Goal: Task Accomplishment & Management: Use online tool/utility

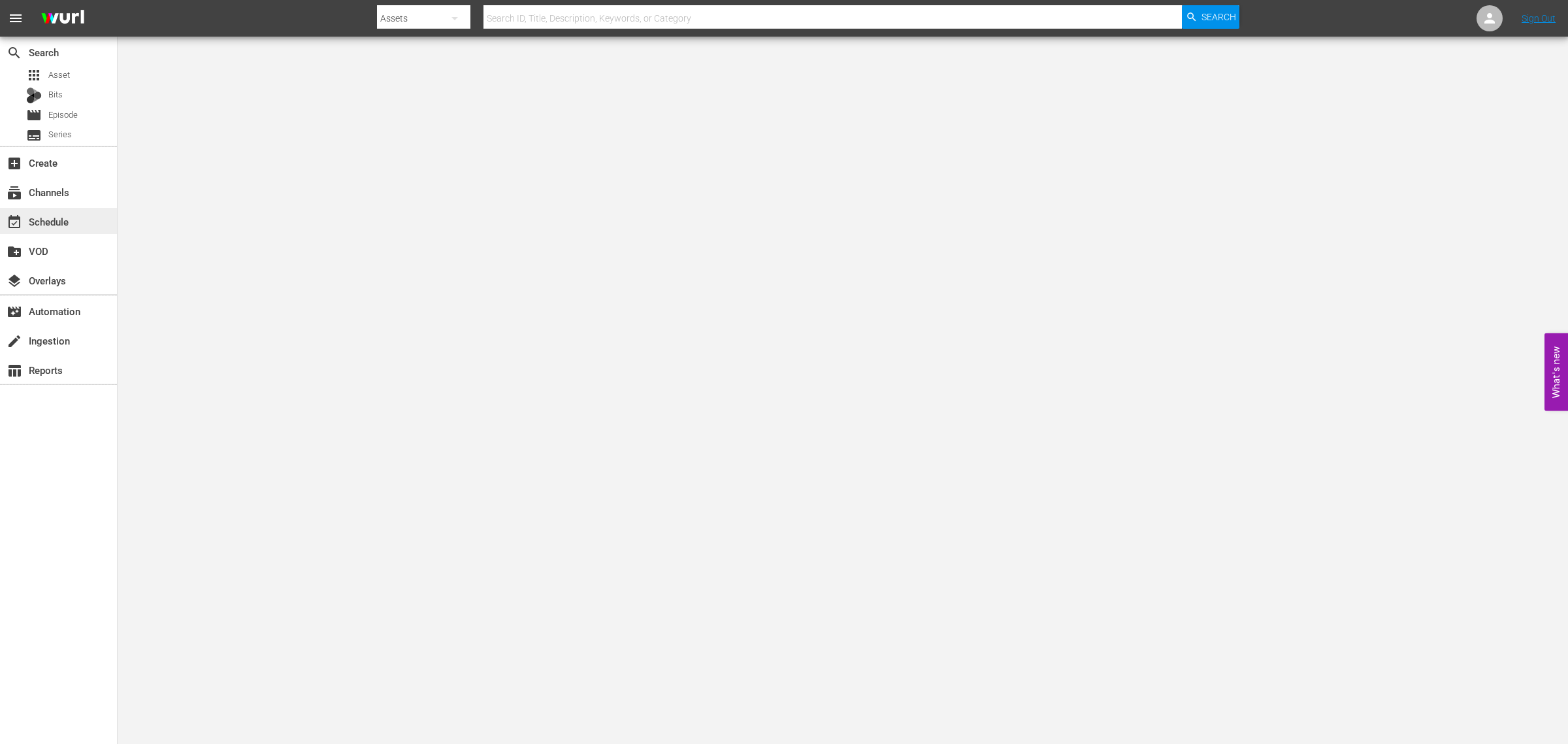
click at [73, 226] on div "event_available Schedule" at bounding box center [58, 221] width 117 height 26
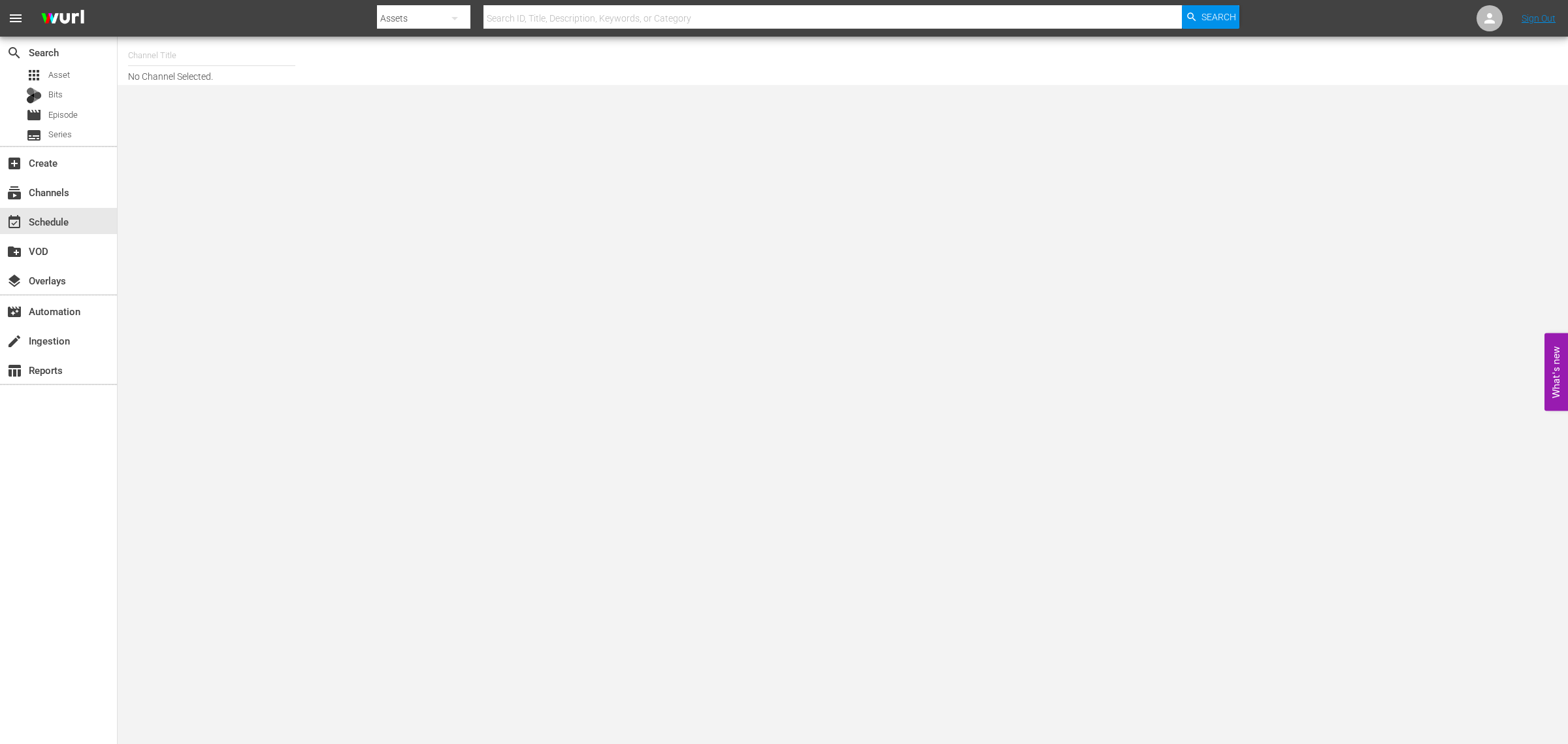
click at [193, 24] on nav "menu Search By Assets Search ID, Title, Description, Keywords, or Category Sear…" at bounding box center [784, 18] width 1568 height 37
click at [191, 50] on input "text" at bounding box center [211, 56] width 167 height 31
click at [264, 120] on div "Modern Marvels Presented by History (1040 - aenetworks_modernmarvels_1)" at bounding box center [308, 124] width 338 height 31
type input "Modern Marvels Presented by History (1040 - aenetworks_modernmarvels_1)"
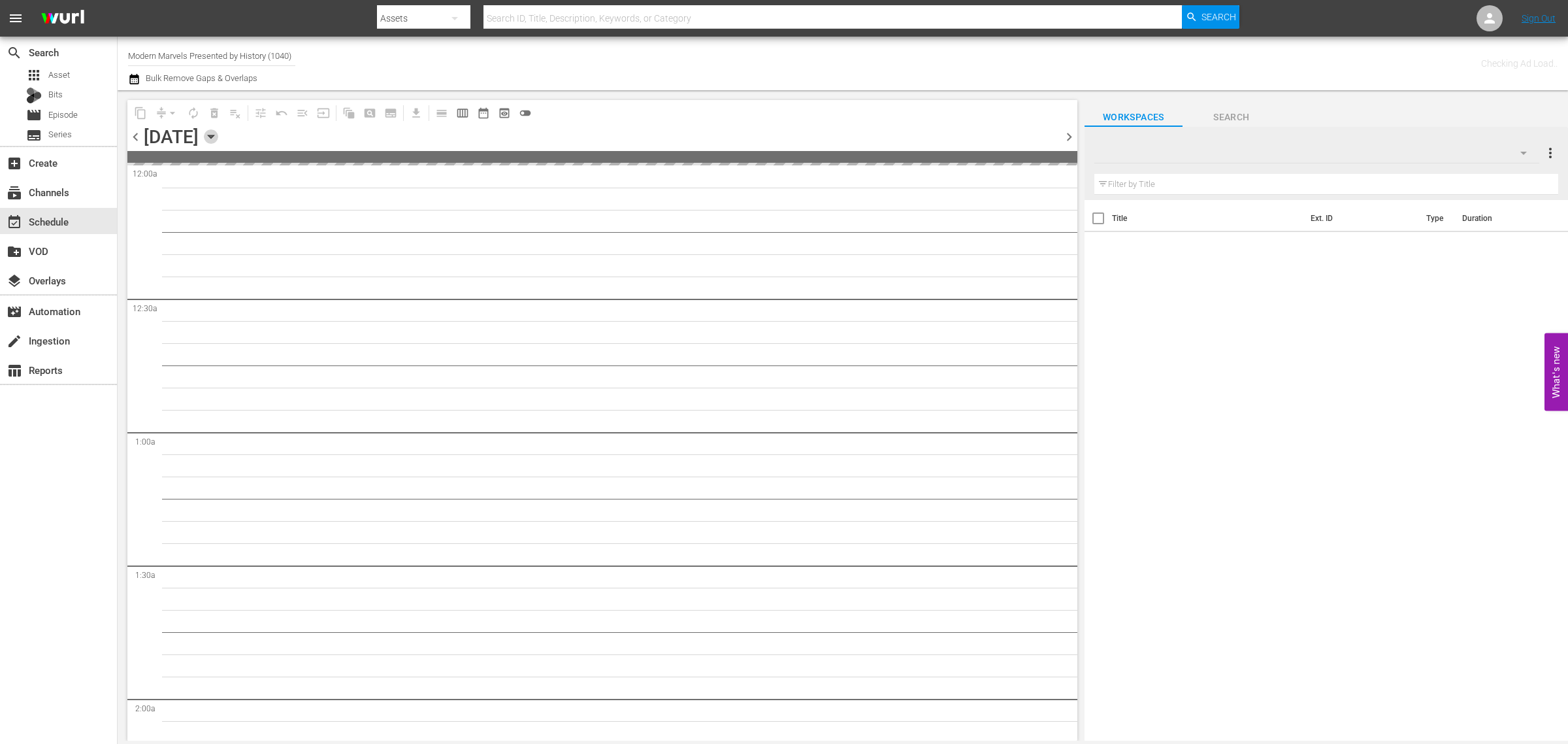
click at [213, 136] on icon "button" at bounding box center [210, 137] width 6 height 3
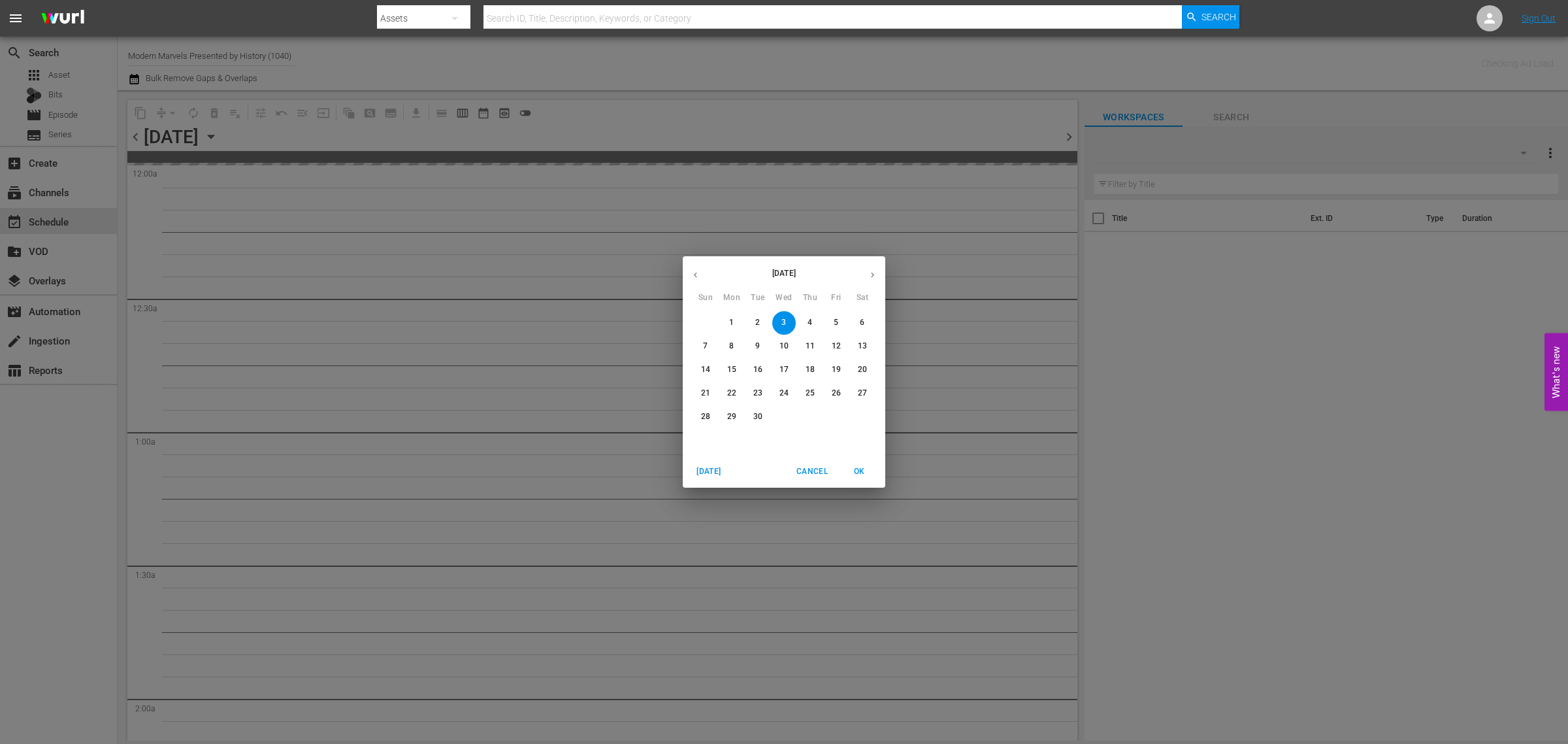
click at [738, 373] on span "15" at bounding box center [732, 369] width 24 height 11
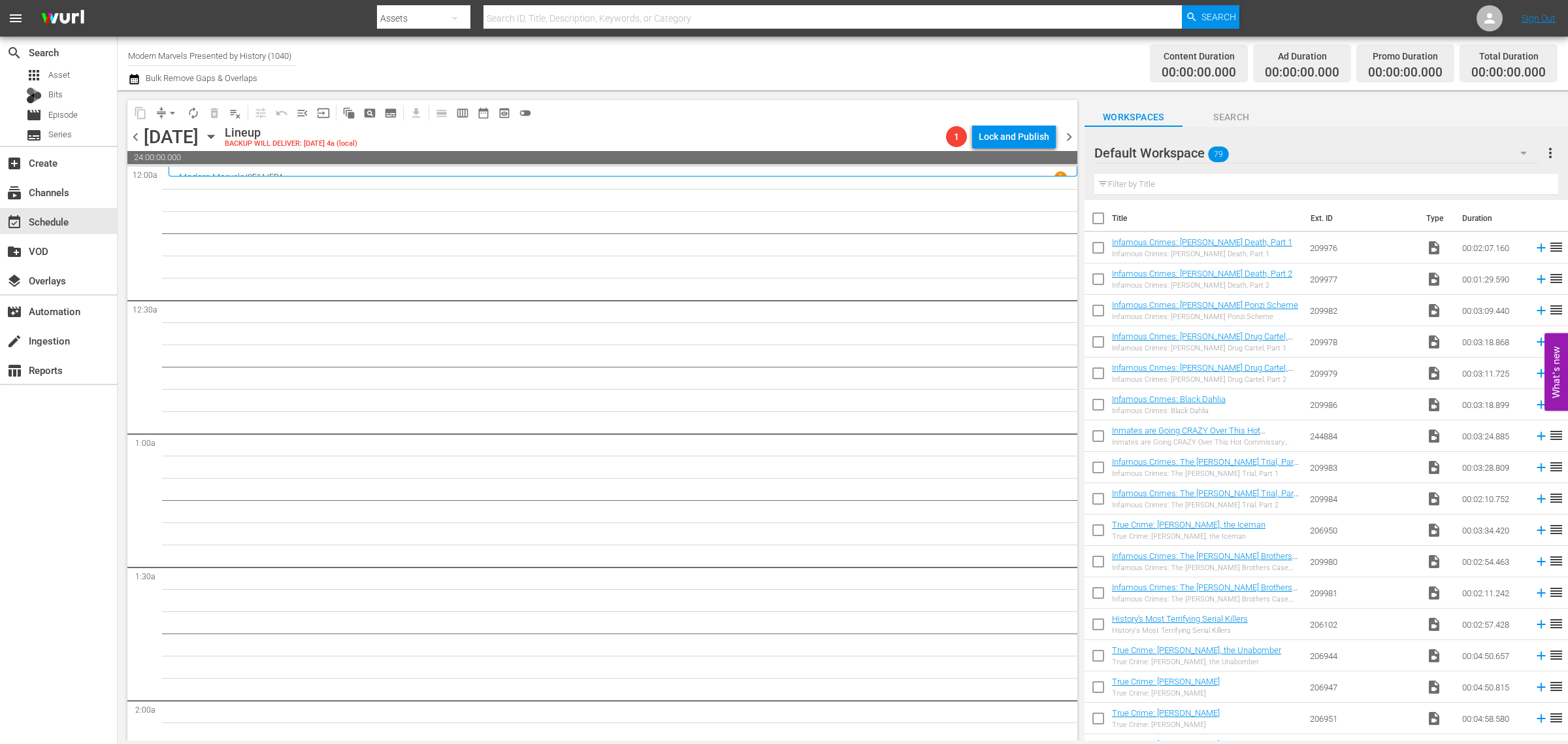
drag, startPoint x: 136, startPoint y: 134, endPoint x: 781, endPoint y: 77, distance: 647.5
click at [136, 134] on span "chevron_left" at bounding box center [136, 137] width 16 height 16
click at [135, 134] on span "chevron_left" at bounding box center [136, 137] width 16 height 16
click at [134, 134] on span "chevron_left" at bounding box center [136, 137] width 16 height 16
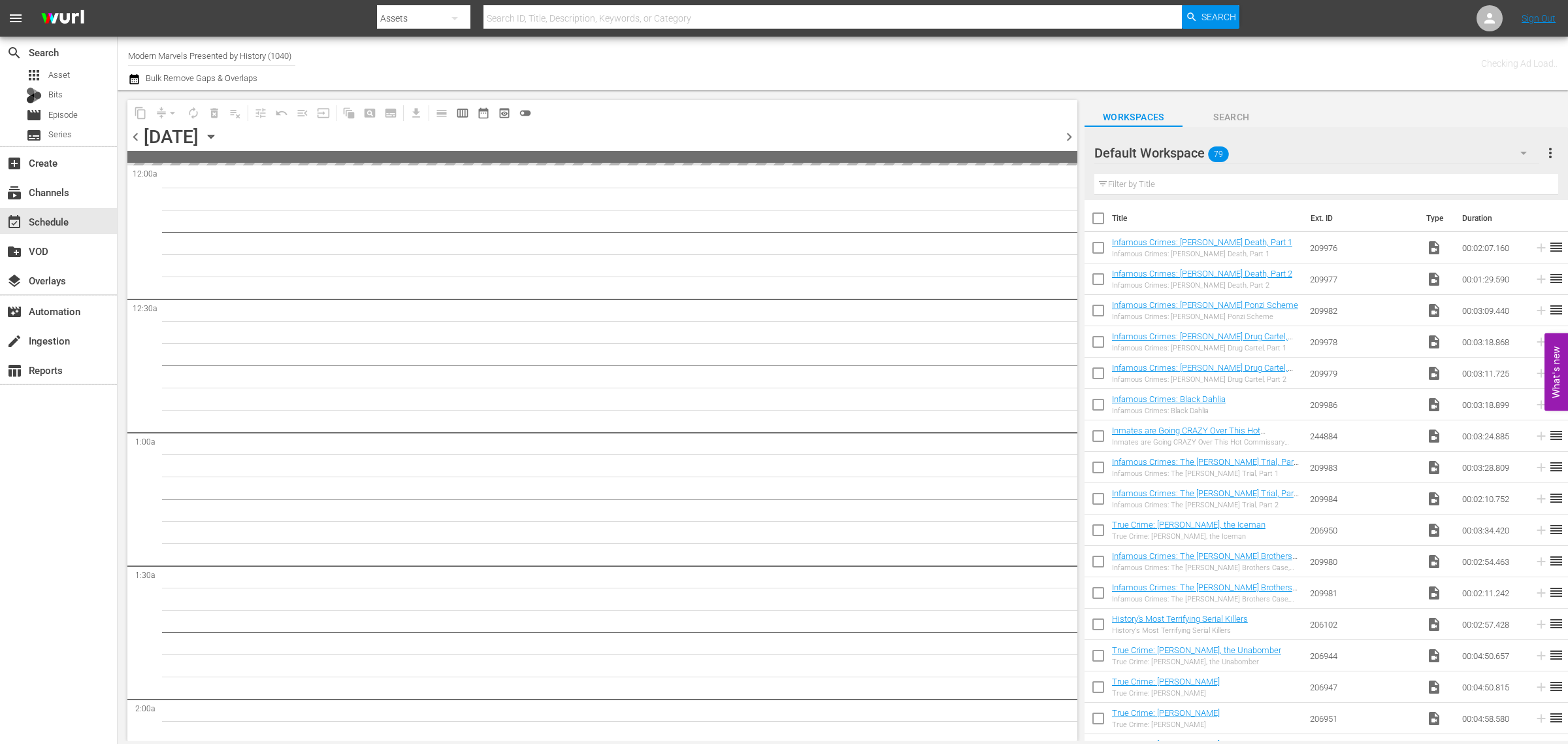
click at [772, 70] on div "Channel Title Modern Marvels Presented by History (1040) Bulk Remove Gaps & Ove…" at bounding box center [518, 64] width 779 height 47
click at [131, 136] on span "chevron_left" at bounding box center [136, 137] width 16 height 16
click at [738, 61] on div "Channel Title Modern Marvels Presented by History (1040) Bulk Remove Gaps & Ove…" at bounding box center [518, 64] width 779 height 47
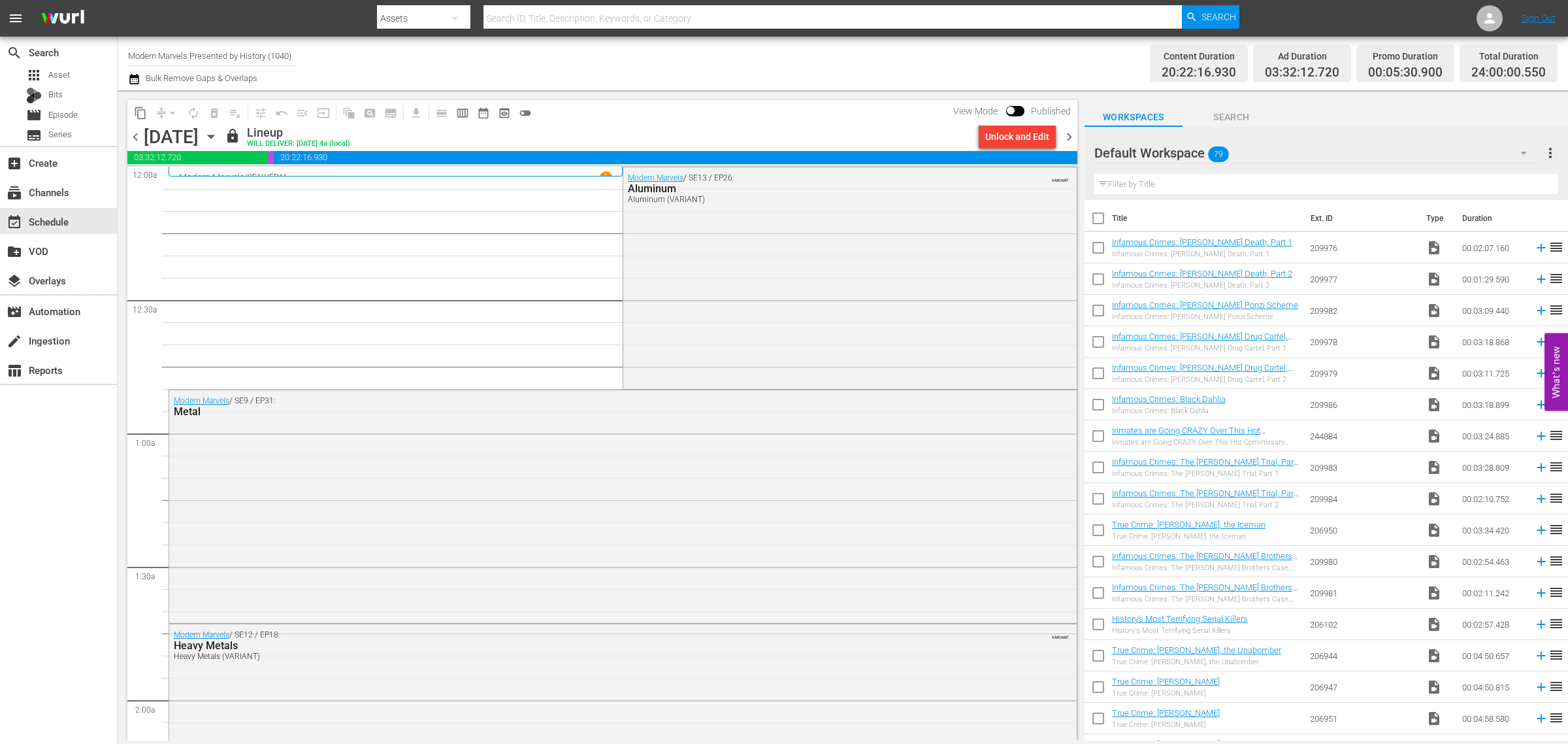
click at [714, 261] on div "Modern Marvels / SE13 / EP26: Aluminum Aluminum (VARIANT) VARIANT" at bounding box center [850, 276] width 453 height 219
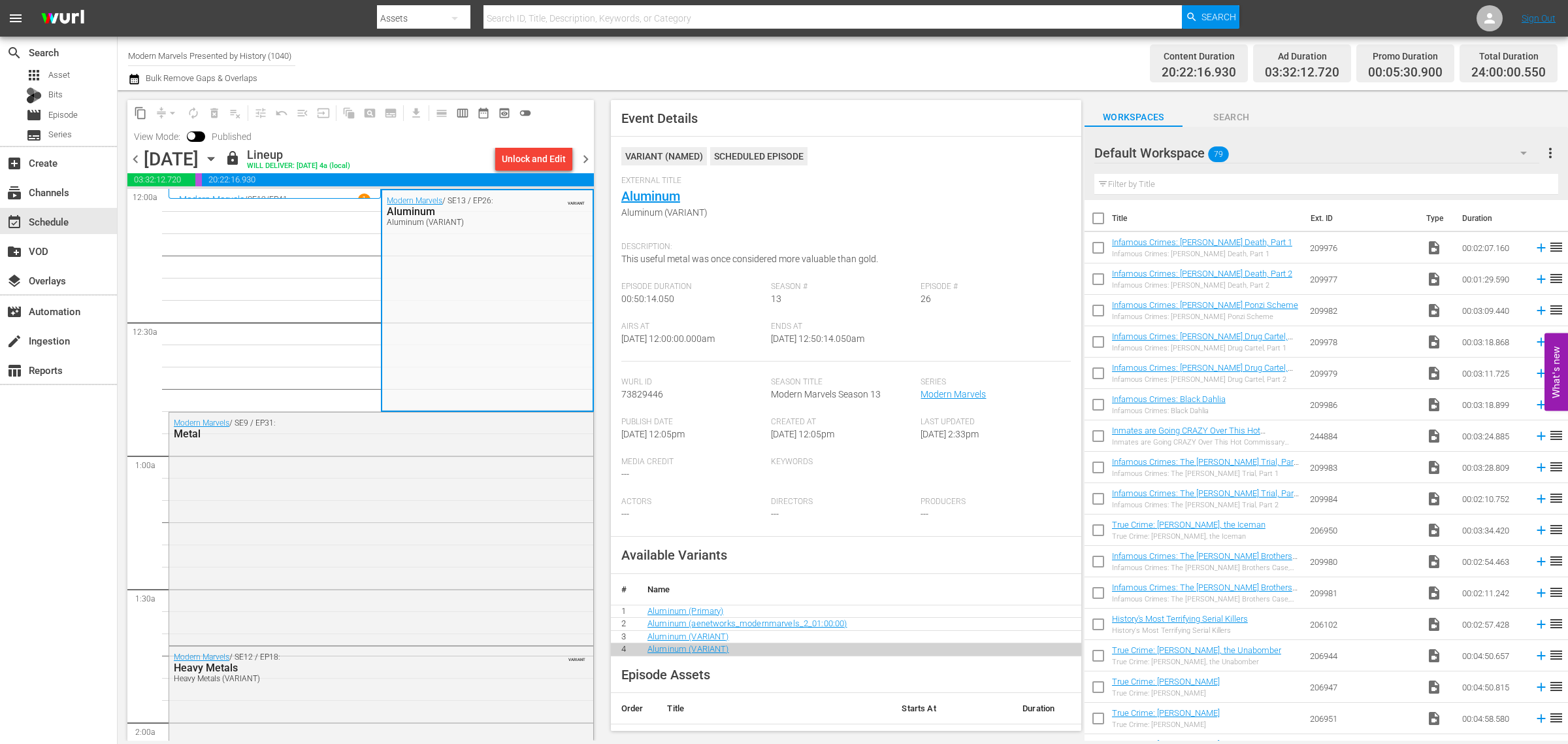
click at [701, 54] on div "Channel Title Modern Marvels Presented by History (1040) Bulk Remove Gaps & Ove…" at bounding box center [518, 64] width 779 height 47
click at [763, 61] on div "Channel Title Modern Marvels Presented by History (1040) Bulk Remove Gaps & Ove…" at bounding box center [518, 64] width 779 height 47
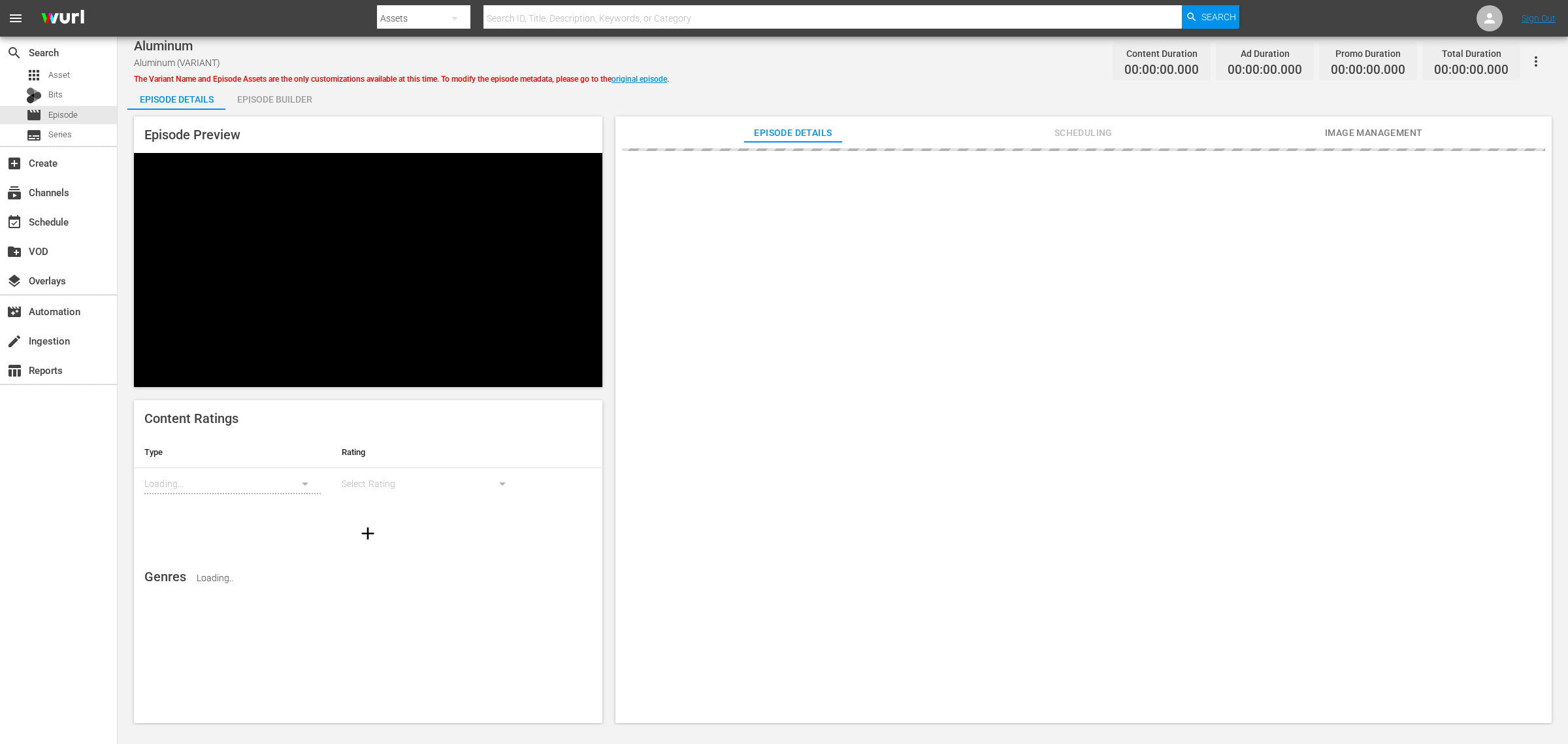
click at [291, 100] on div "Episode Builder" at bounding box center [274, 100] width 98 height 31
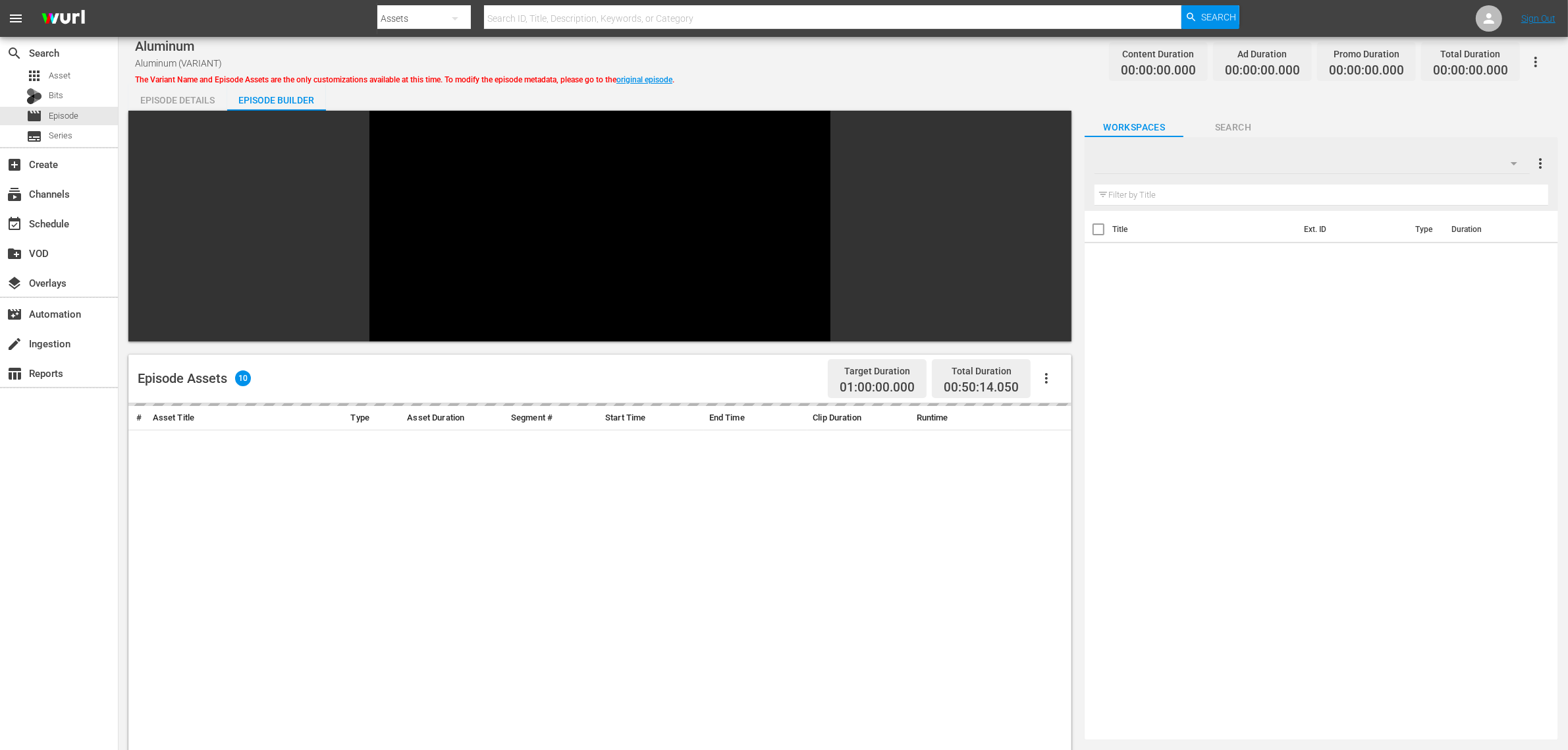
click at [890, 70] on div "Aluminum Aluminum (VARIANT) The Variant Name and Episode Assets are the only cu…" at bounding box center [843, 61] width 1416 height 30
click at [1482, 161] on div at bounding box center [1312, 164] width 436 height 37
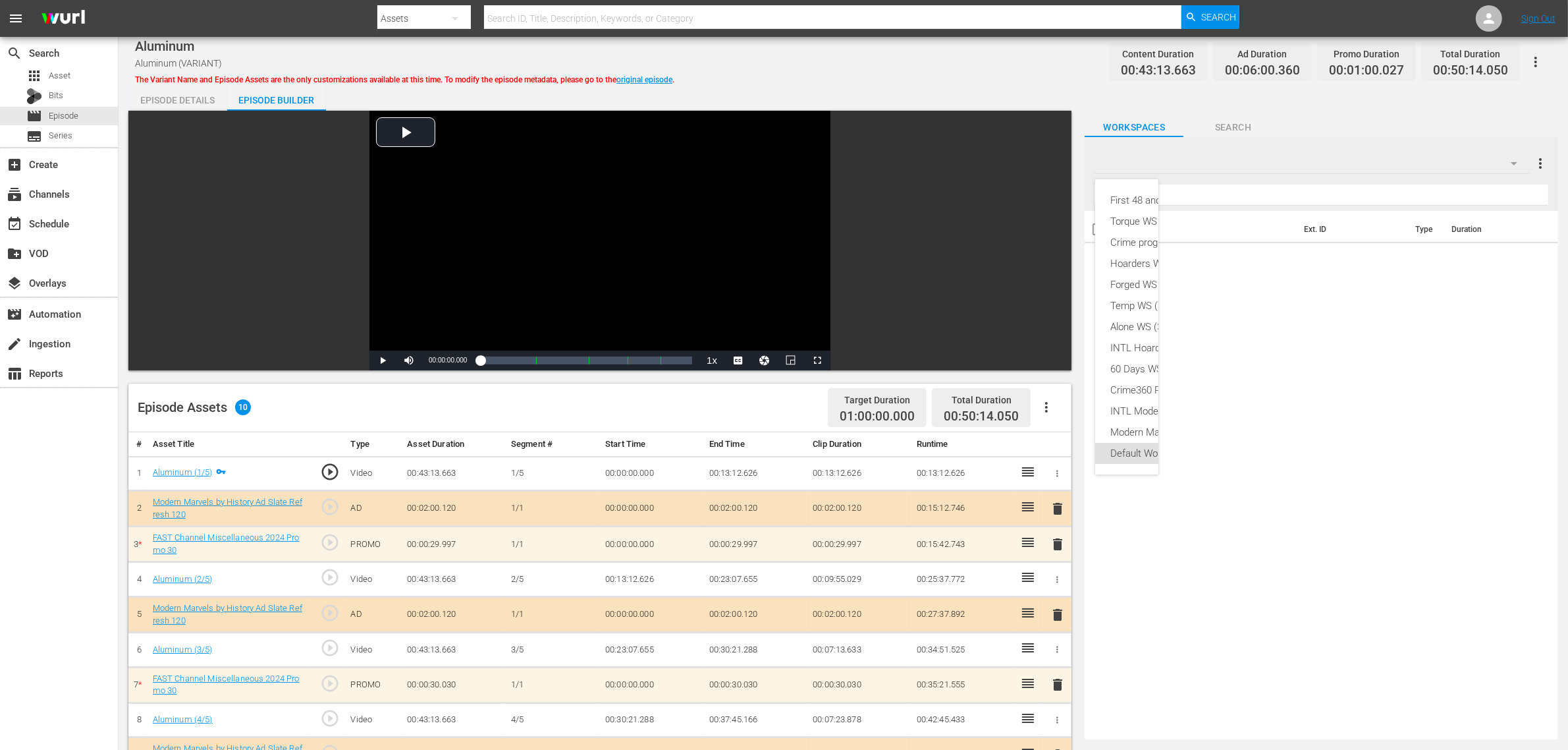
click at [1022, 93] on div "First 48 and Beyond WS (11) Torque WS (10) Crime program list WS (1) Hoarders W…" at bounding box center [784, 375] width 1568 height 750
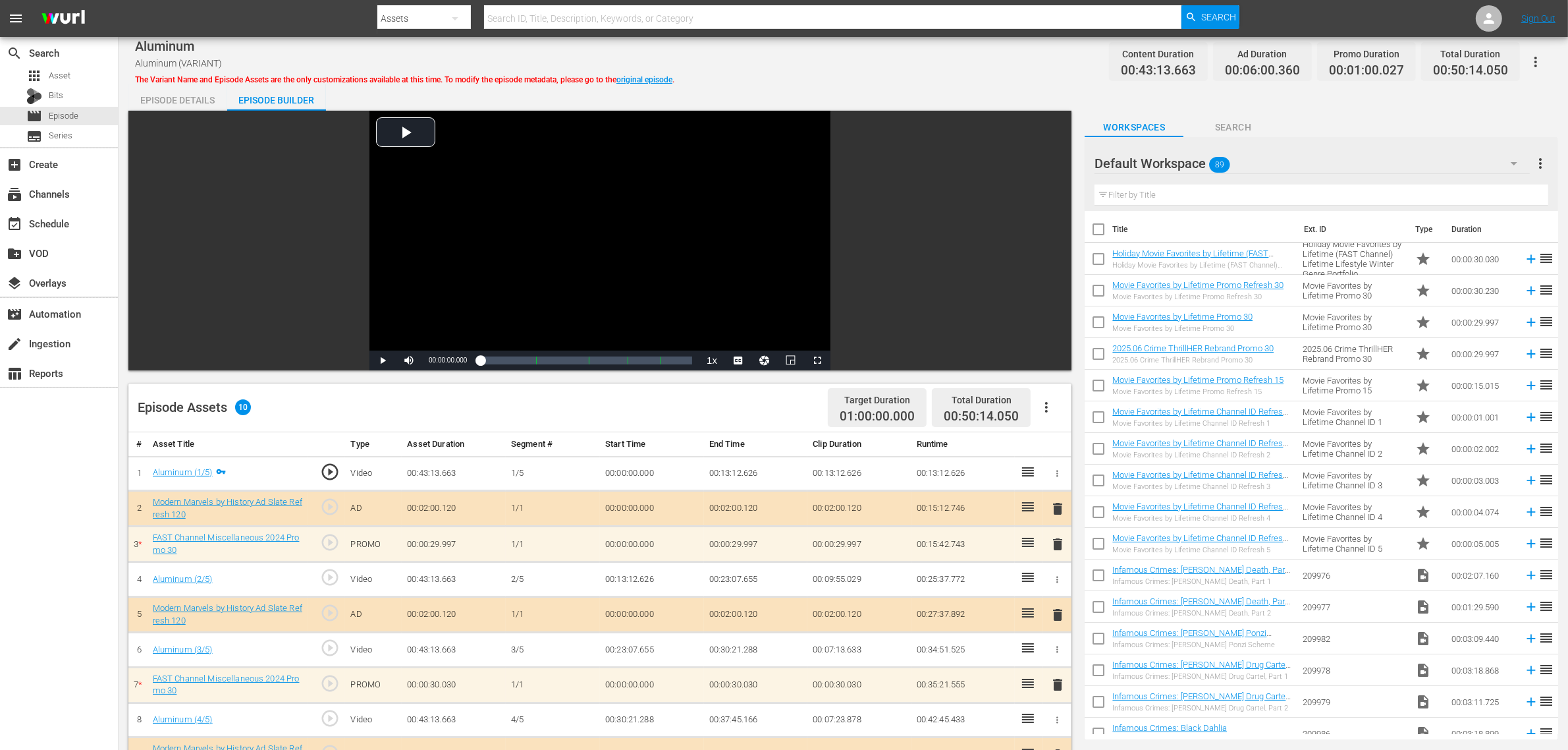
click at [1462, 159] on div "Default Workspace 89" at bounding box center [1312, 164] width 436 height 37
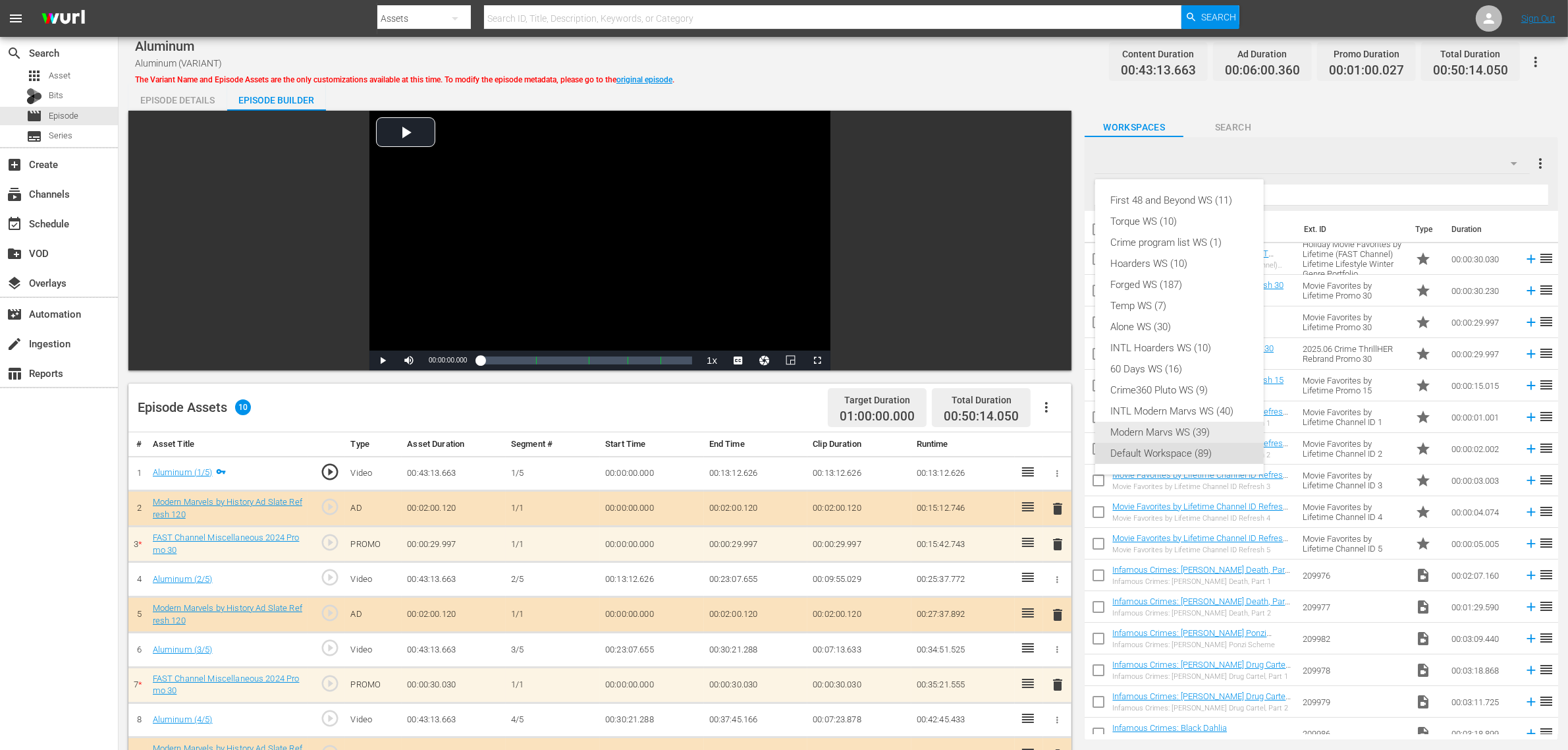
click at [1177, 427] on div "Modern Marvs WS (39)" at bounding box center [1179, 432] width 137 height 21
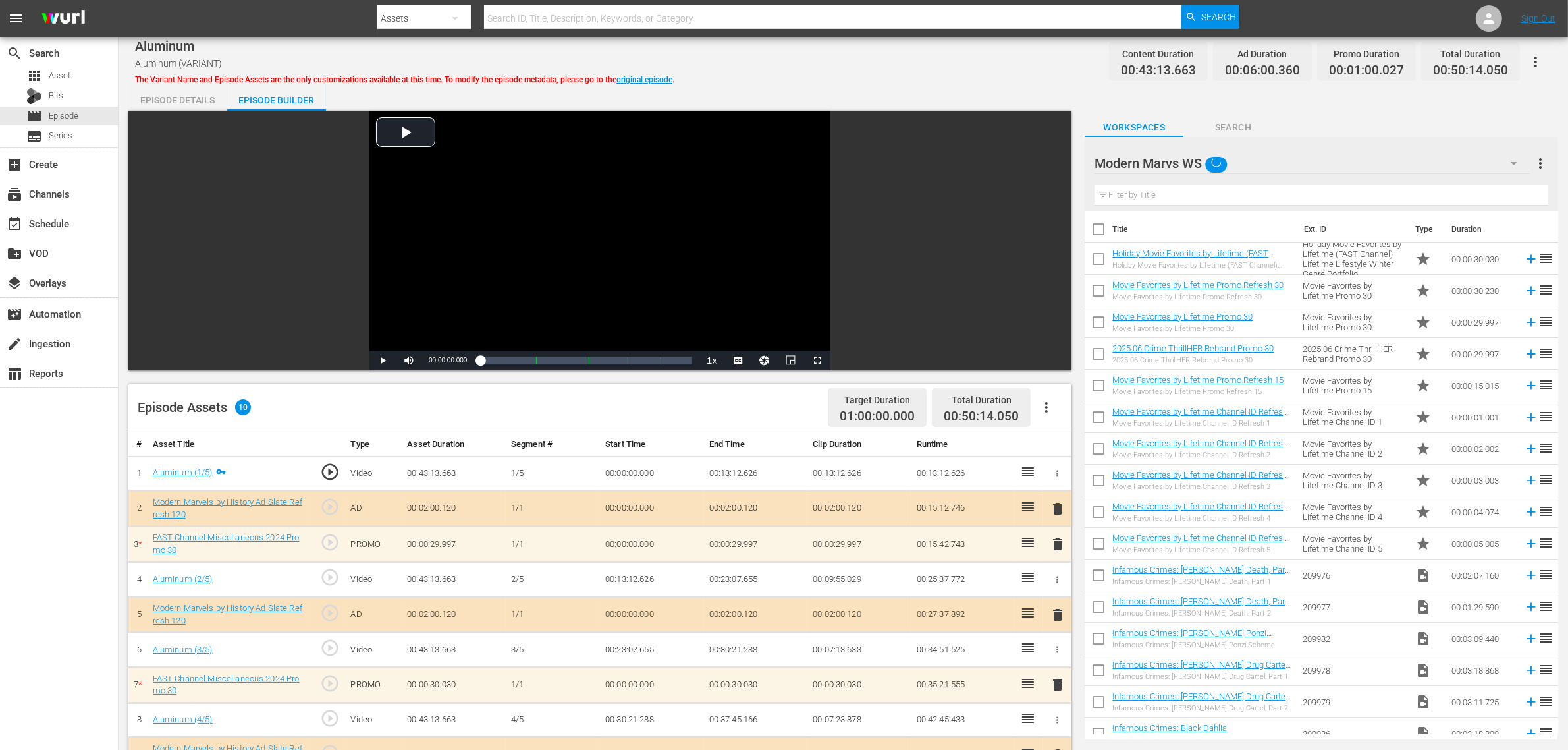
click at [840, 89] on div "Episode Details Episode Builder Episode Preview Video Player is loading. Play V…" at bounding box center [843, 584] width 1429 height 999
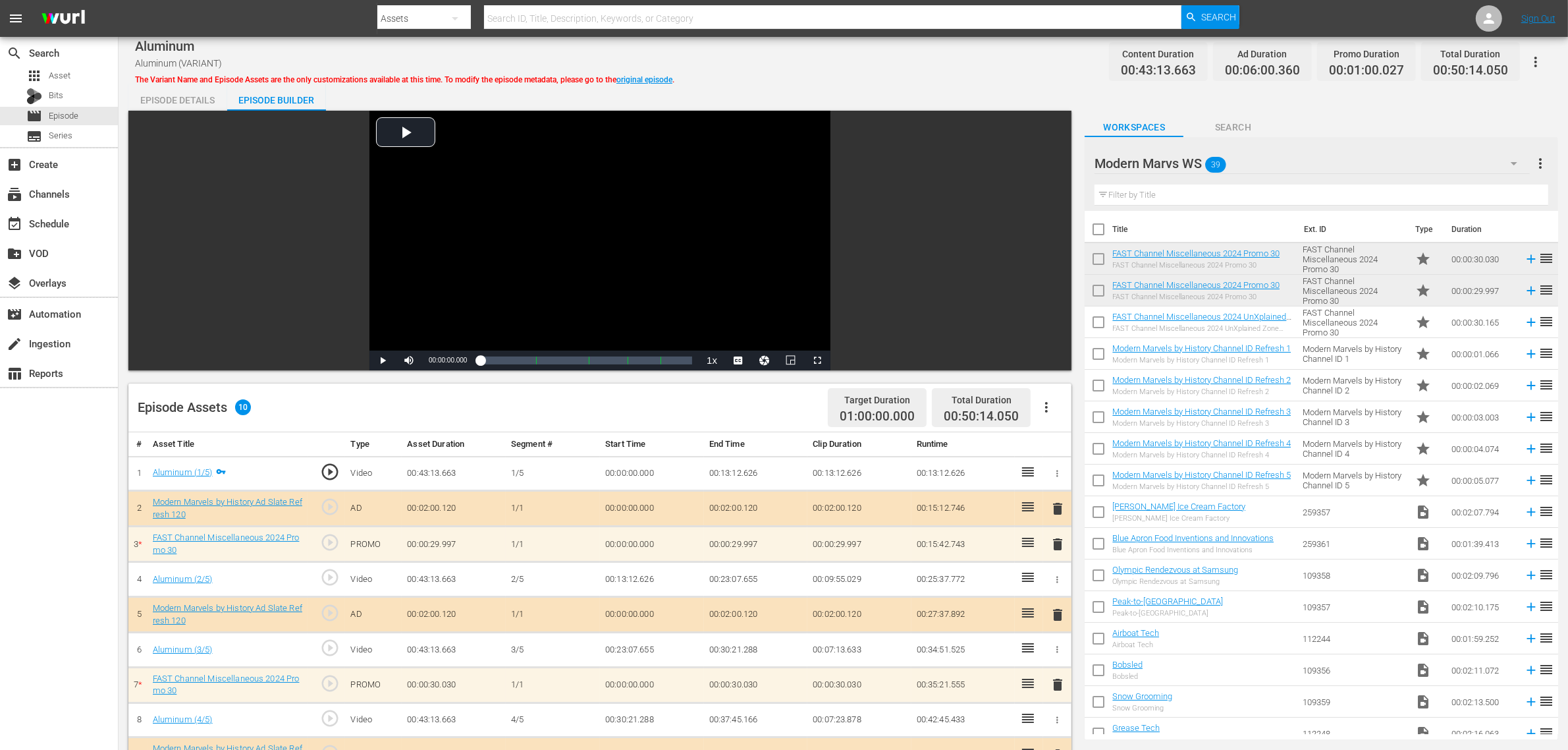
click at [858, 67] on div "Aluminum Aluminum (VARIANT) The Variant Name and Episode Assets are the only cu…" at bounding box center [843, 61] width 1416 height 30
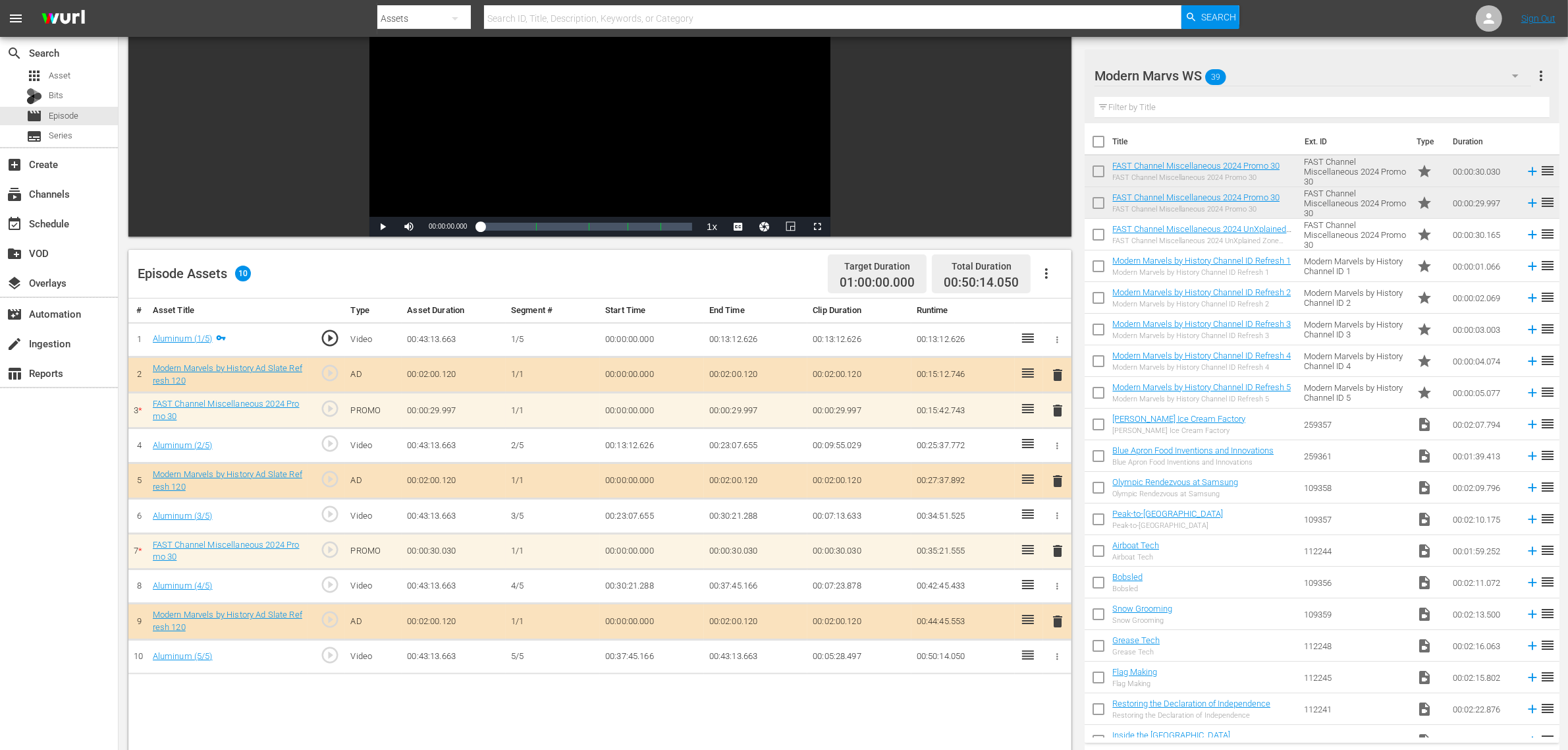
scroll to position [164, 0]
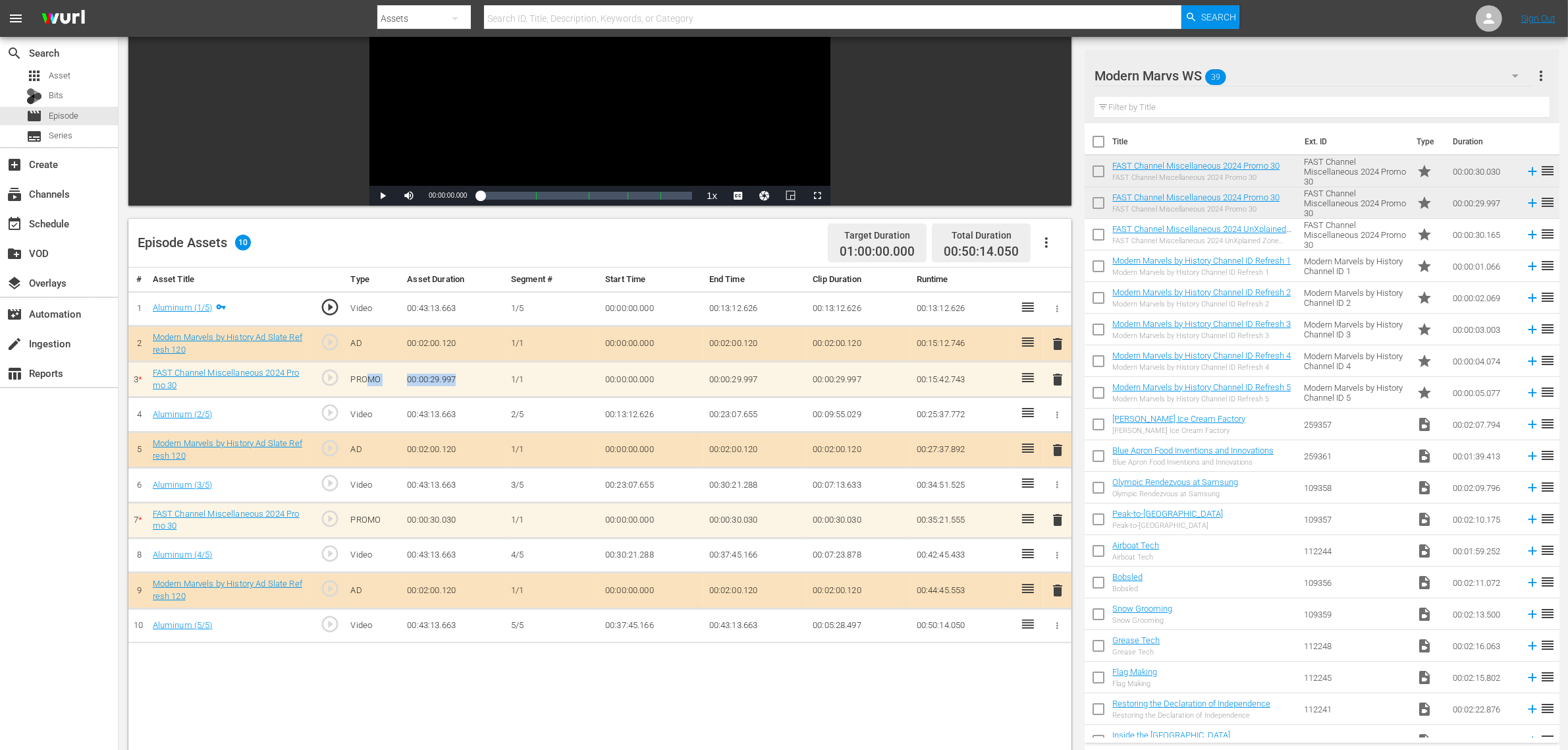
drag, startPoint x: 395, startPoint y: 382, endPoint x: 447, endPoint y: 386, distance: 52.2
click at [366, 382] on tr "3 * FAST Channel Miscellaneous 2024 Promo 30 play_circle_outline PROMO 00:00:29…" at bounding box center [600, 380] width 943 height 36
click at [467, 378] on td "00:00:29.997" at bounding box center [454, 380] width 104 height 36
click at [624, 386] on td "00:00:00.000" at bounding box center [652, 380] width 104 height 36
drag, startPoint x: 466, startPoint y: 518, endPoint x: 410, endPoint y: 515, distance: 56.1
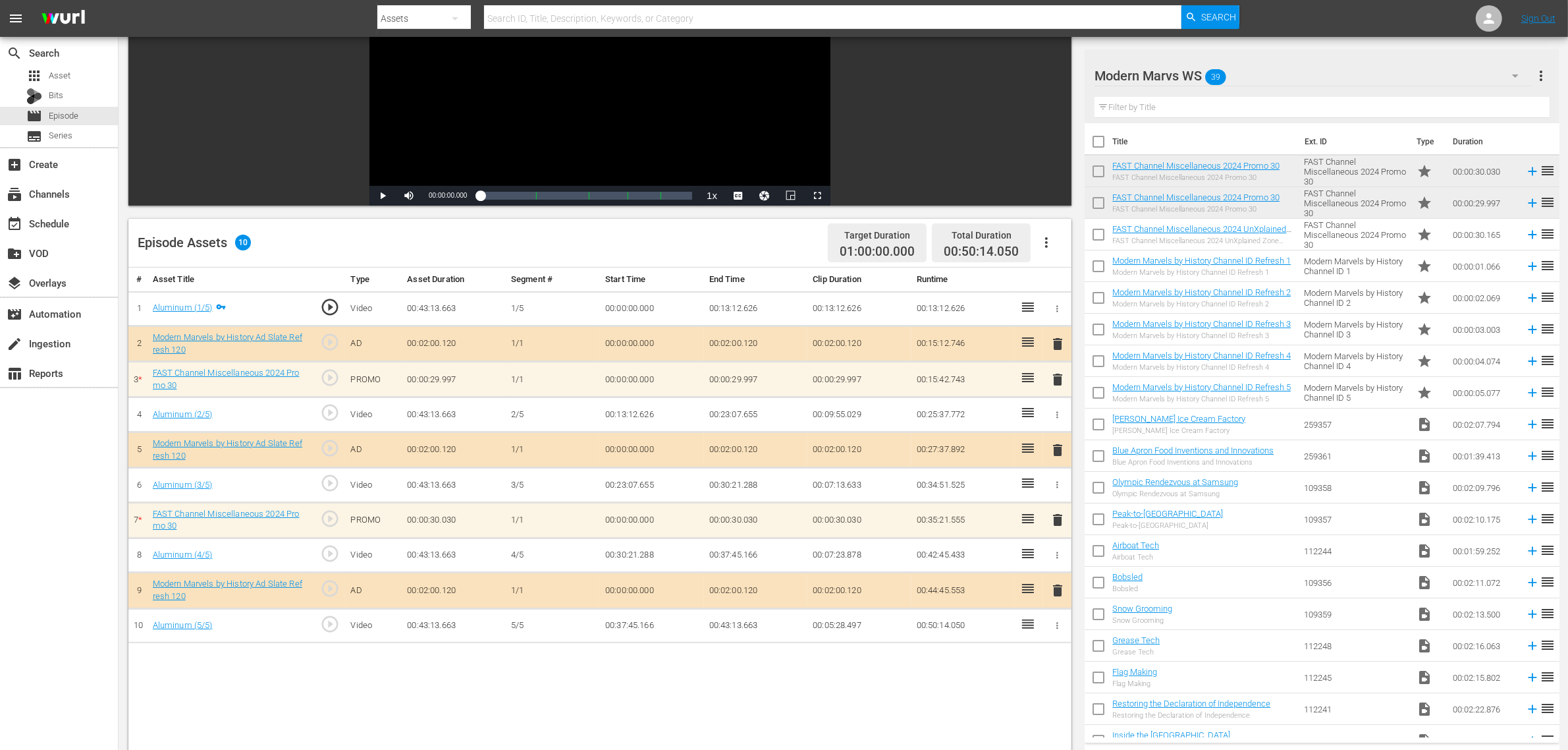
click at [416, 516] on td "00:00:30.030" at bounding box center [454, 520] width 104 height 36
click at [504, 518] on td "00:00:30.030" at bounding box center [454, 520] width 104 height 36
click at [511, 246] on div "Episode Assets 10 Target Duration 01:00:00.000 Total Duration 00:50:14.050" at bounding box center [600, 243] width 943 height 49
click at [601, 250] on div "Episode Assets 10 Target Duration 01:00:00.000 Total Duration 00:50:14.050" at bounding box center [600, 243] width 943 height 49
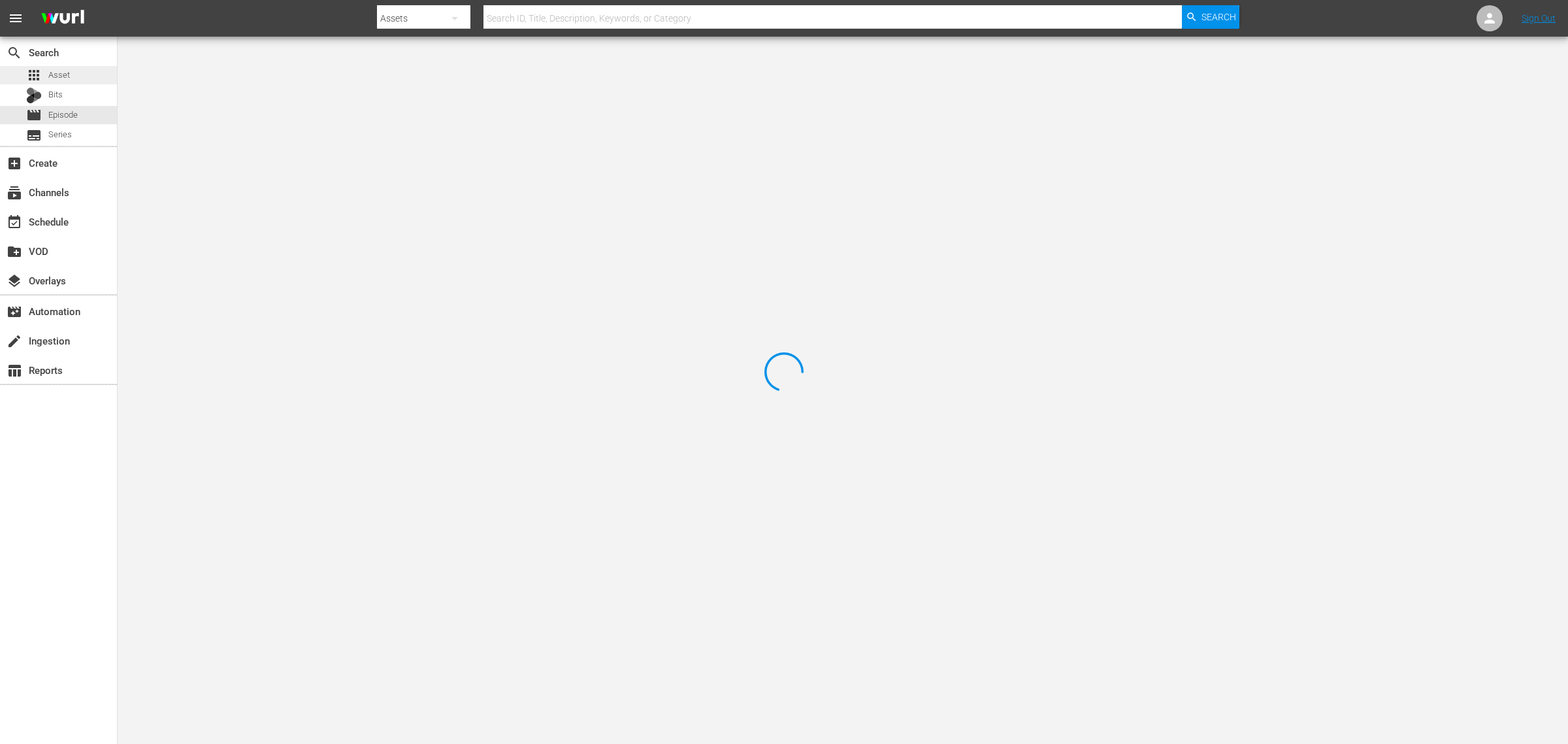
click at [64, 75] on span "Asset" at bounding box center [59, 75] width 22 height 13
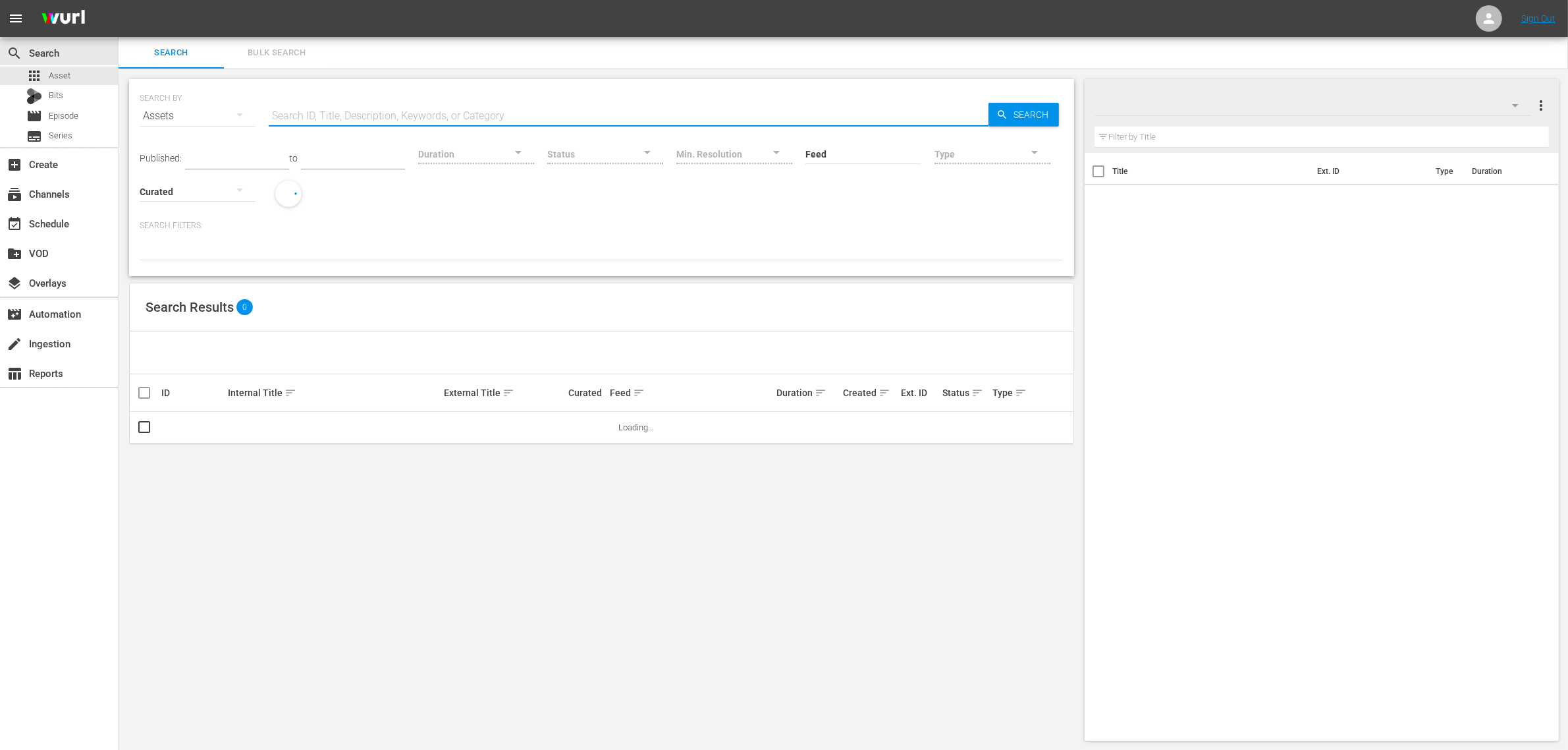
click at [360, 110] on input "text" at bounding box center [628, 116] width 720 height 32
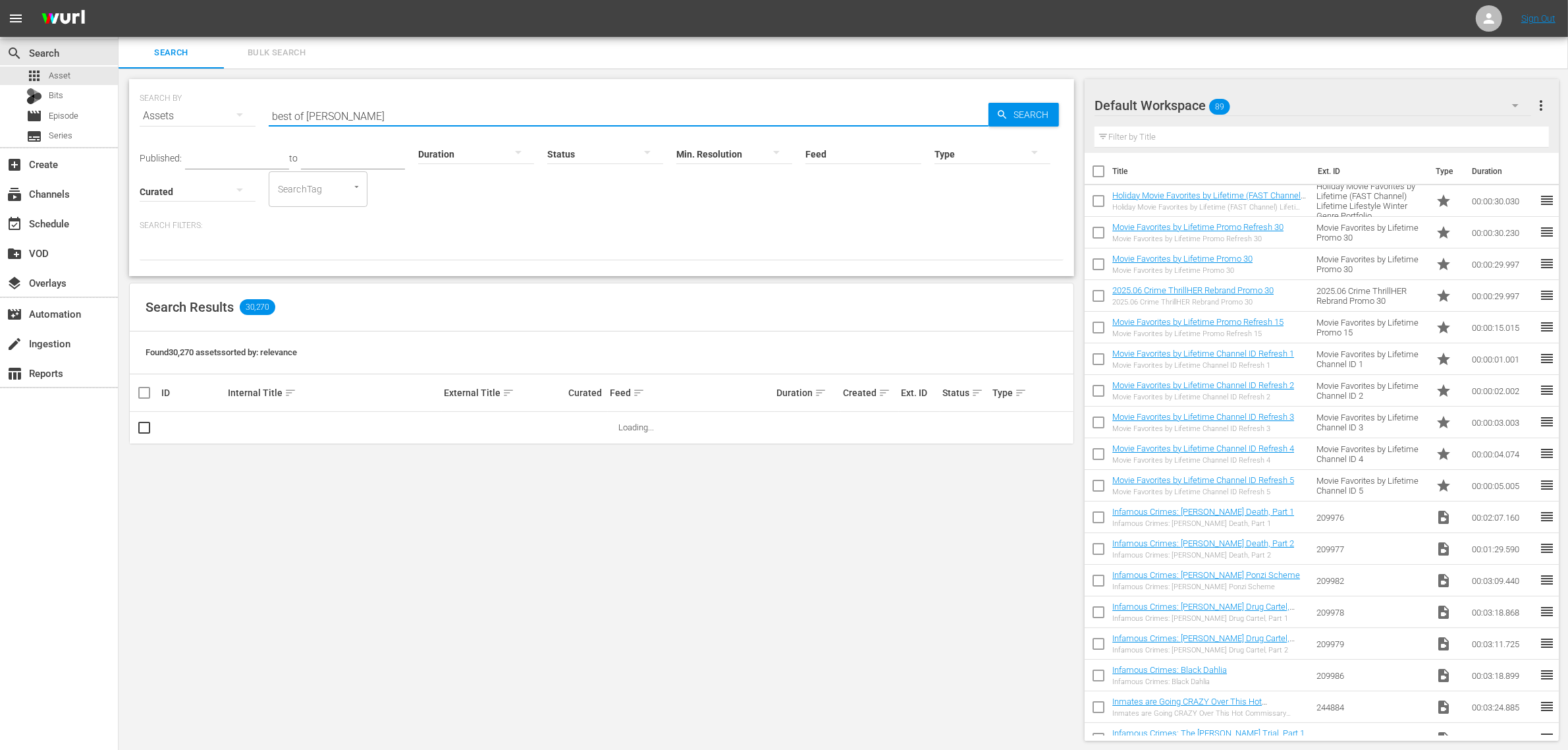
click at [359, 110] on input "best of [PERSON_NAME]" at bounding box center [628, 116] width 720 height 32
type input "best of [PERSON_NAME]"
click at [1025, 117] on span "Search" at bounding box center [1033, 115] width 51 height 24
click at [1018, 107] on span "Search" at bounding box center [1033, 115] width 51 height 24
click at [462, 310] on div "Search Results 30,270" at bounding box center [602, 307] width 944 height 48
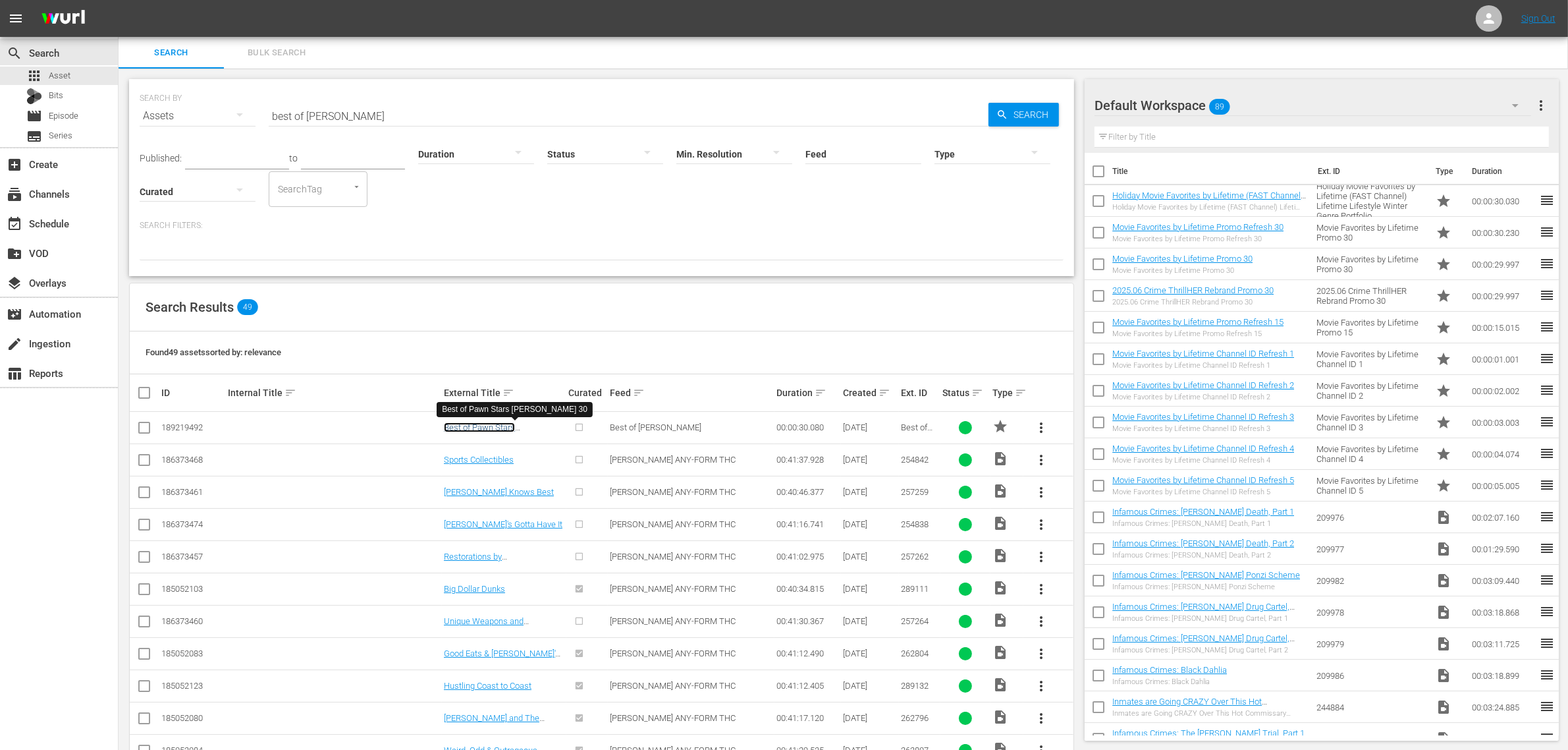
click at [509, 428] on link "Best of Pawn Stars [PERSON_NAME] 30" at bounding box center [481, 432] width 75 height 20
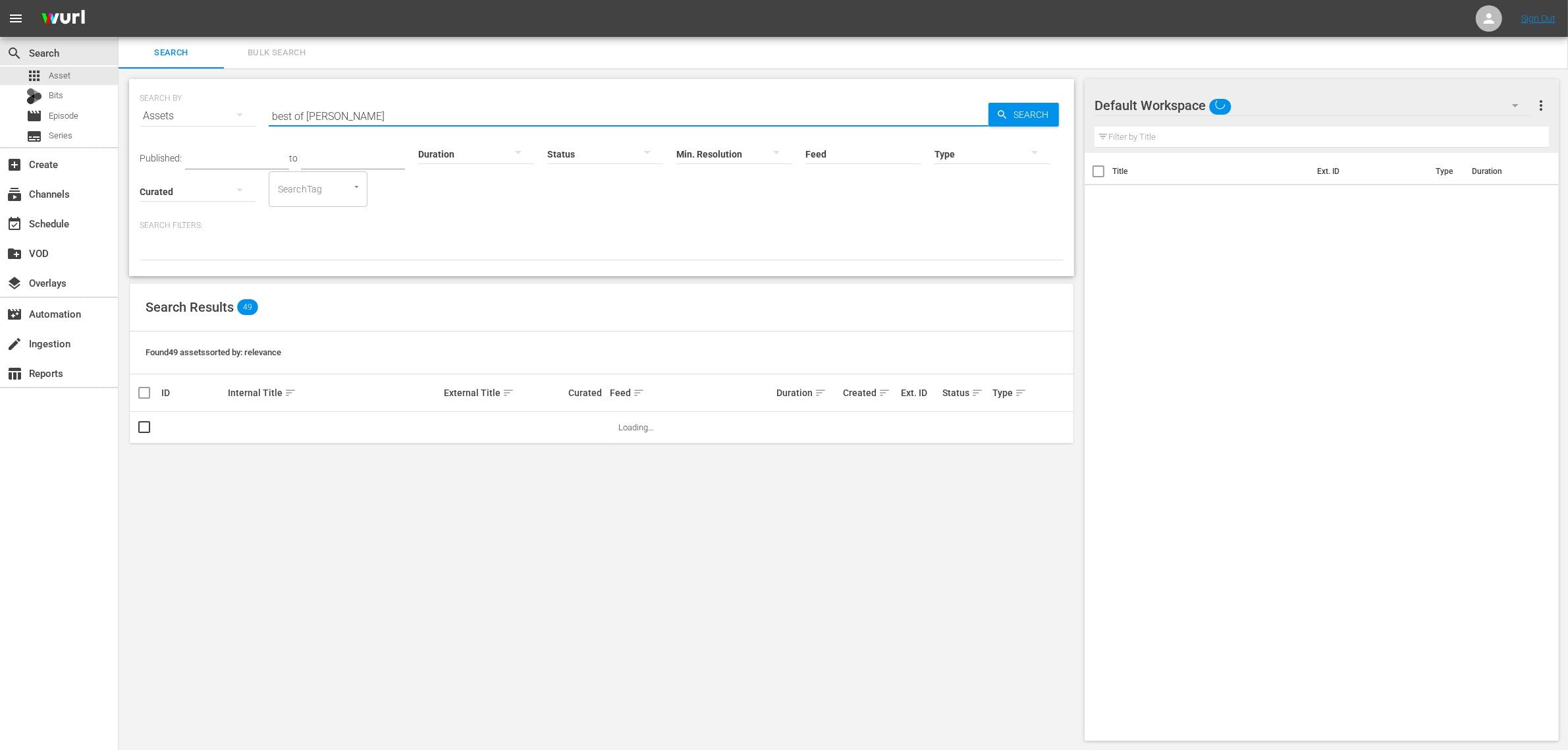
click at [335, 116] on input "best of [PERSON_NAME]" at bounding box center [628, 116] width 720 height 32
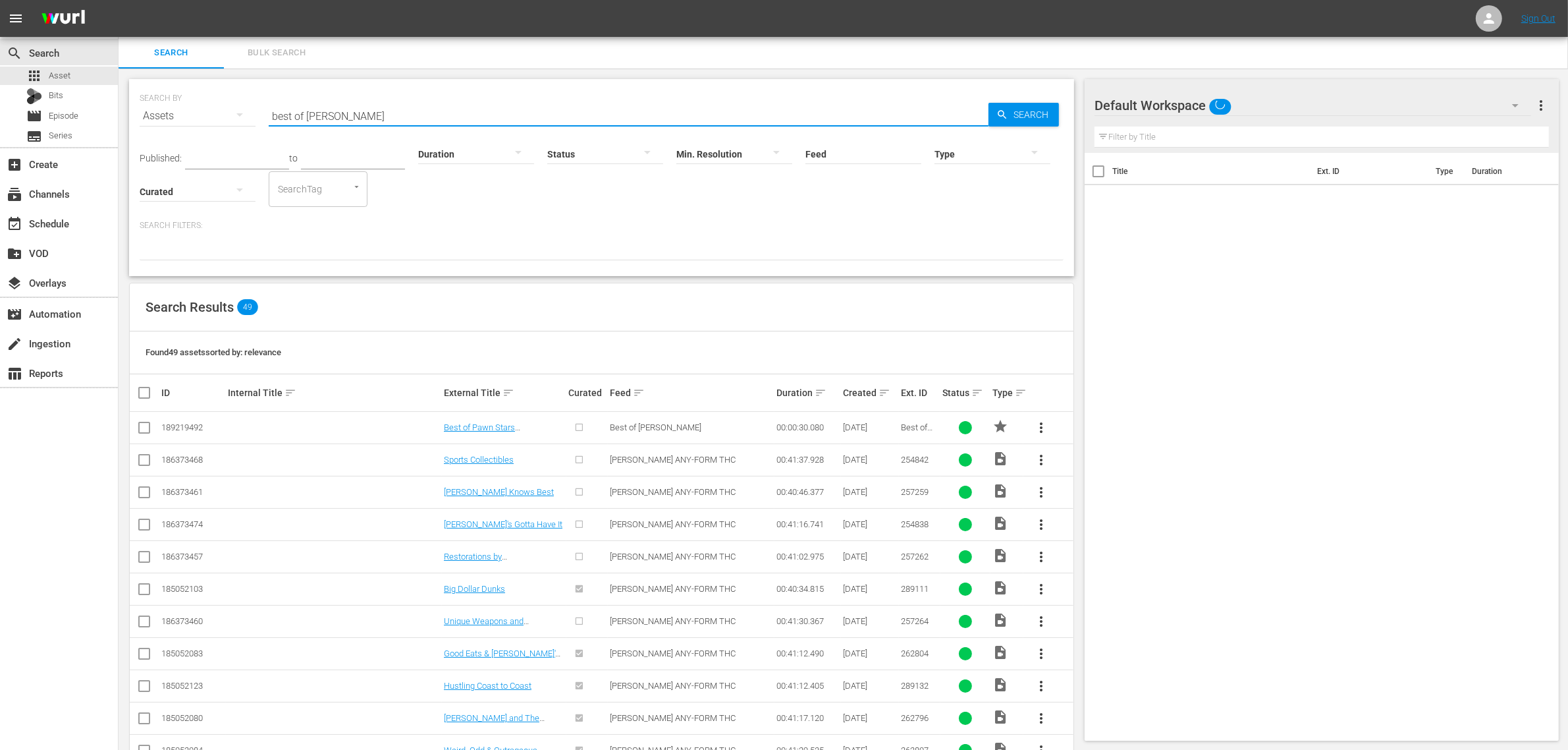
drag, startPoint x: 321, startPoint y: 117, endPoint x: 306, endPoint y: 117, distance: 15.0
click at [306, 117] on input "best of [PERSON_NAME]" at bounding box center [628, 116] width 720 height 32
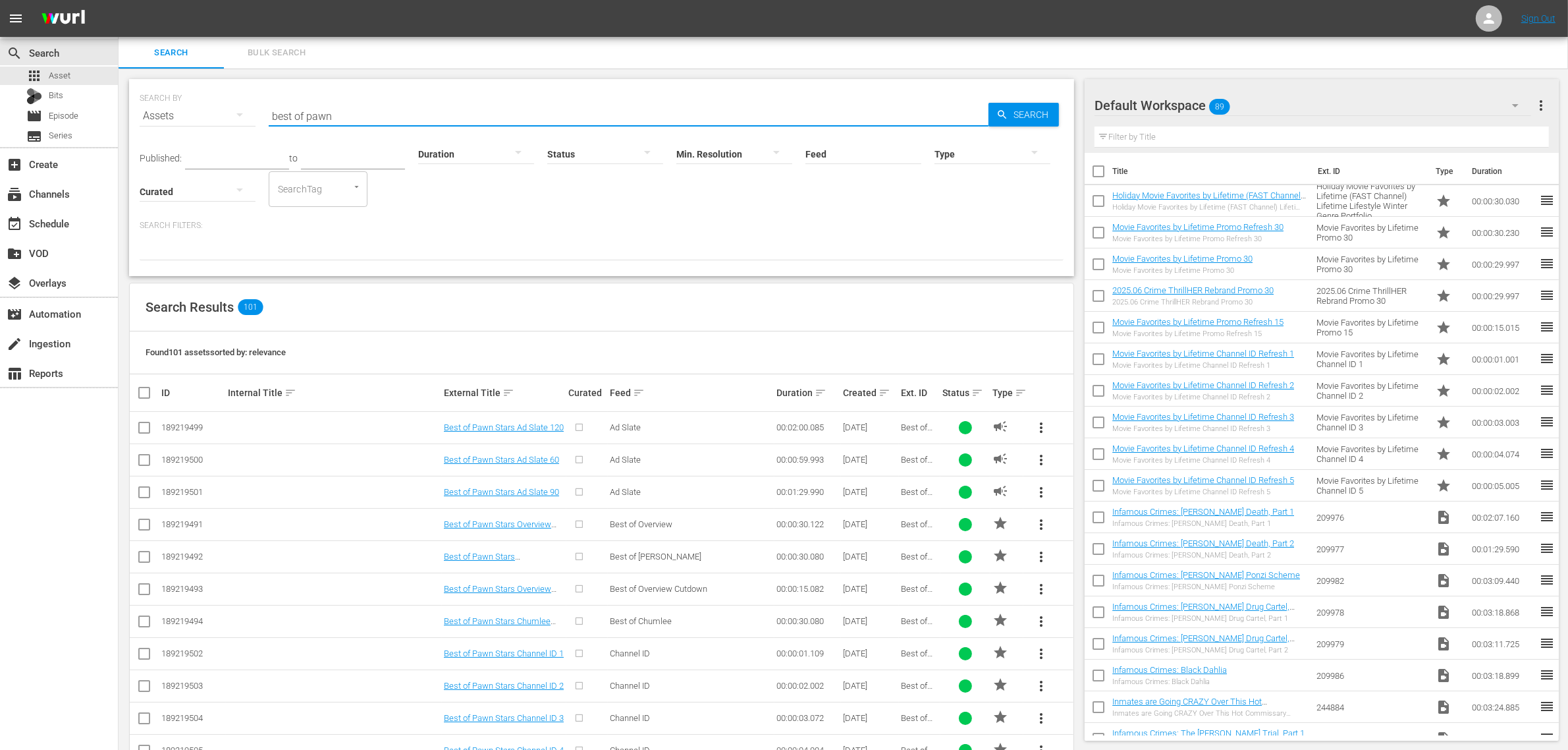
click at [400, 341] on div "Found 101 assets sorted by: relevance" at bounding box center [602, 353] width 944 height 43
click at [366, 347] on div "Found 101 assets sorted by: relevance" at bounding box center [602, 353] width 944 height 43
click at [366, 304] on div "Search Results 101" at bounding box center [602, 307] width 944 height 48
click at [348, 349] on div "Found 101 assets sorted by: relevance" at bounding box center [602, 353] width 944 height 43
drag, startPoint x: 350, startPoint y: 117, endPoint x: 1, endPoint y: 99, distance: 349.5
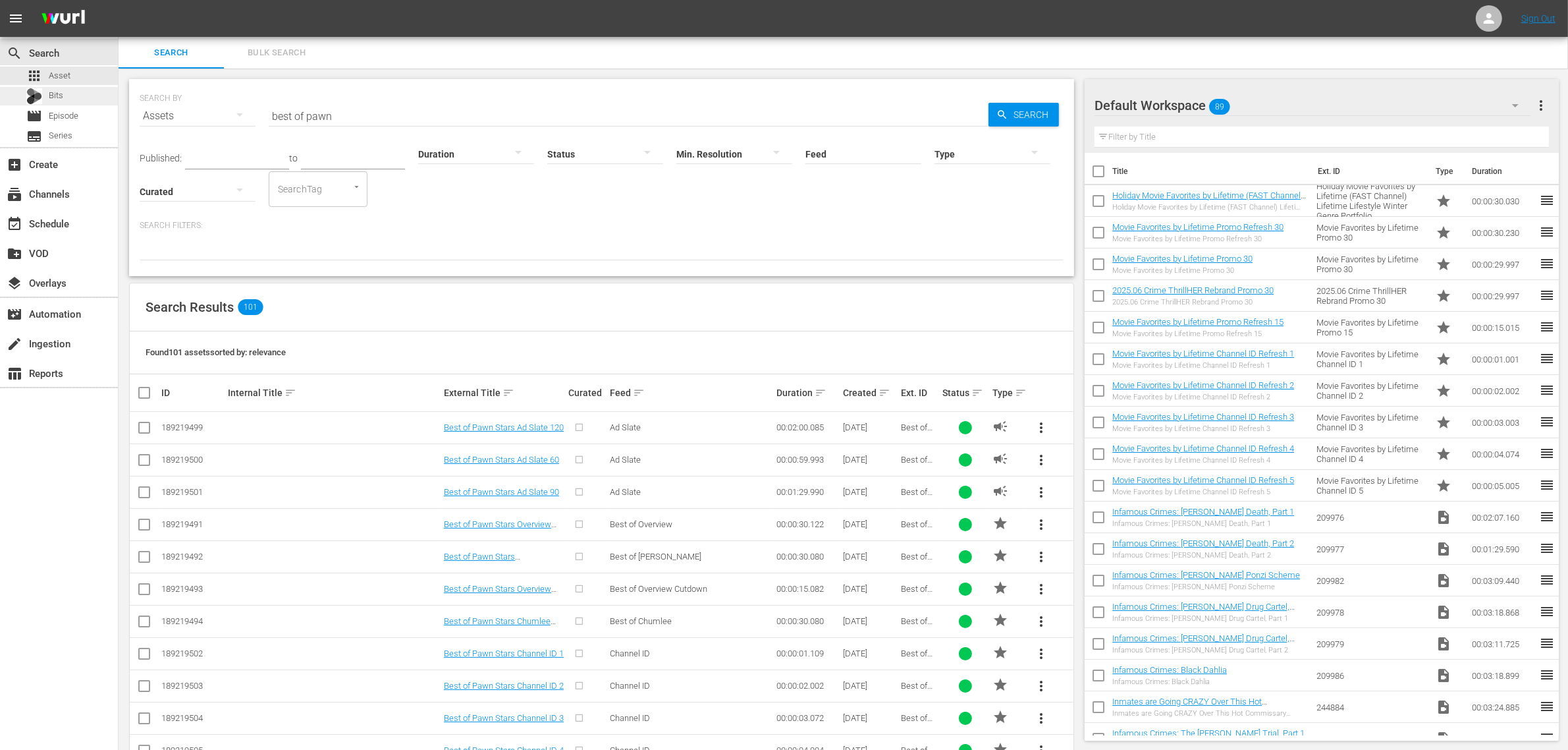
click at [119, 0] on div "search Search apps Asset Bits movie Episode subtitles Series add_box Create sub…" at bounding box center [843, 0] width 1449 height 0
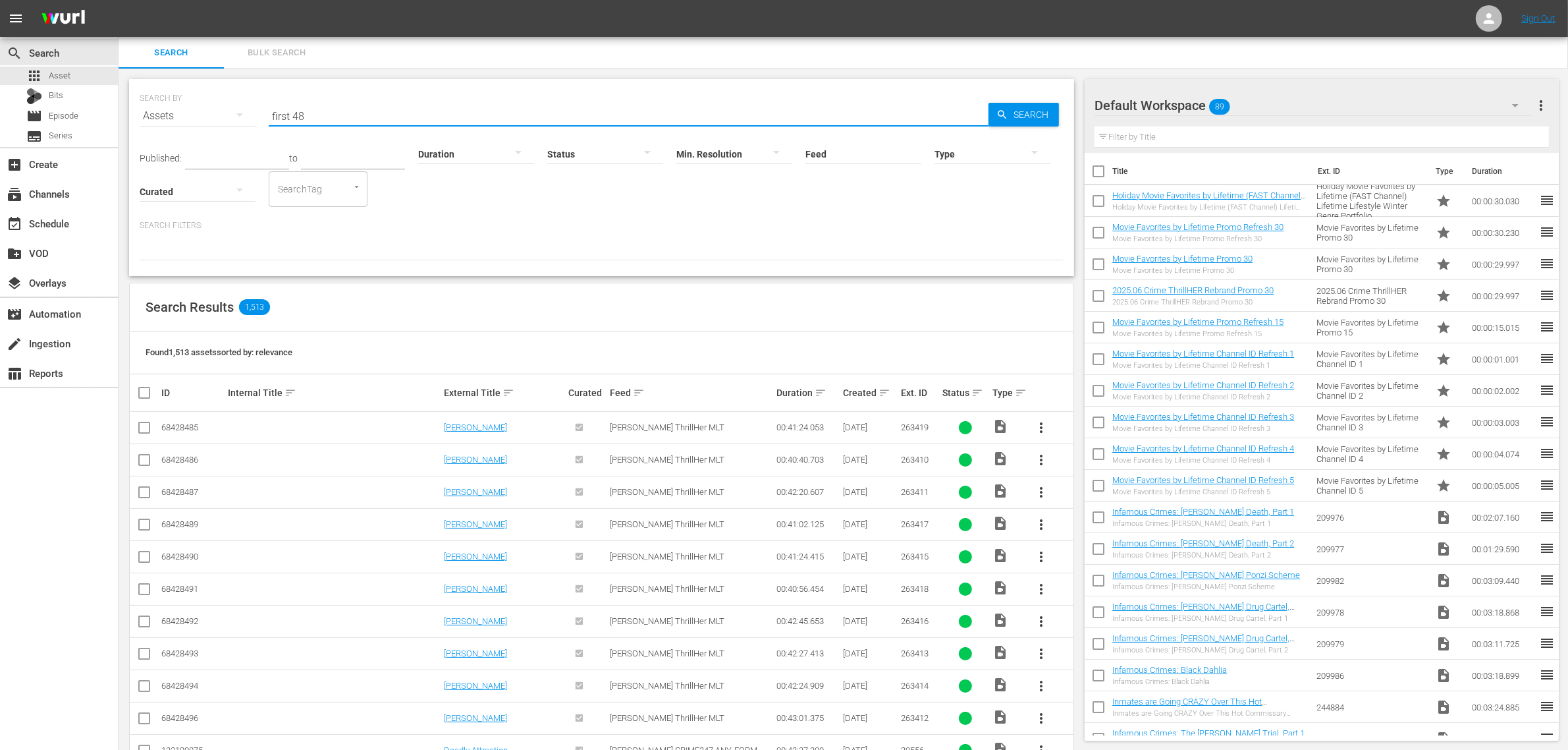
type input "first 48"
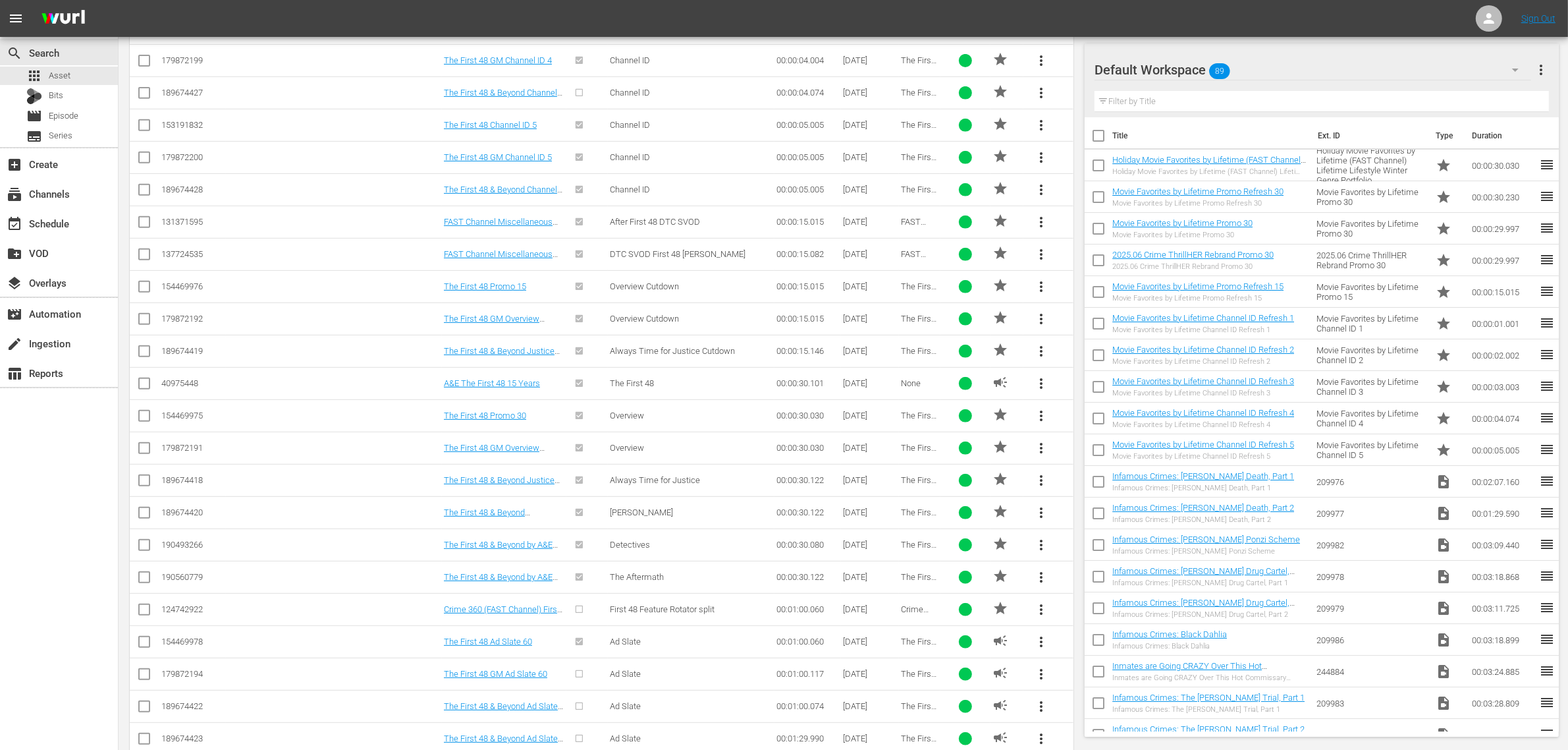
scroll to position [860, 0]
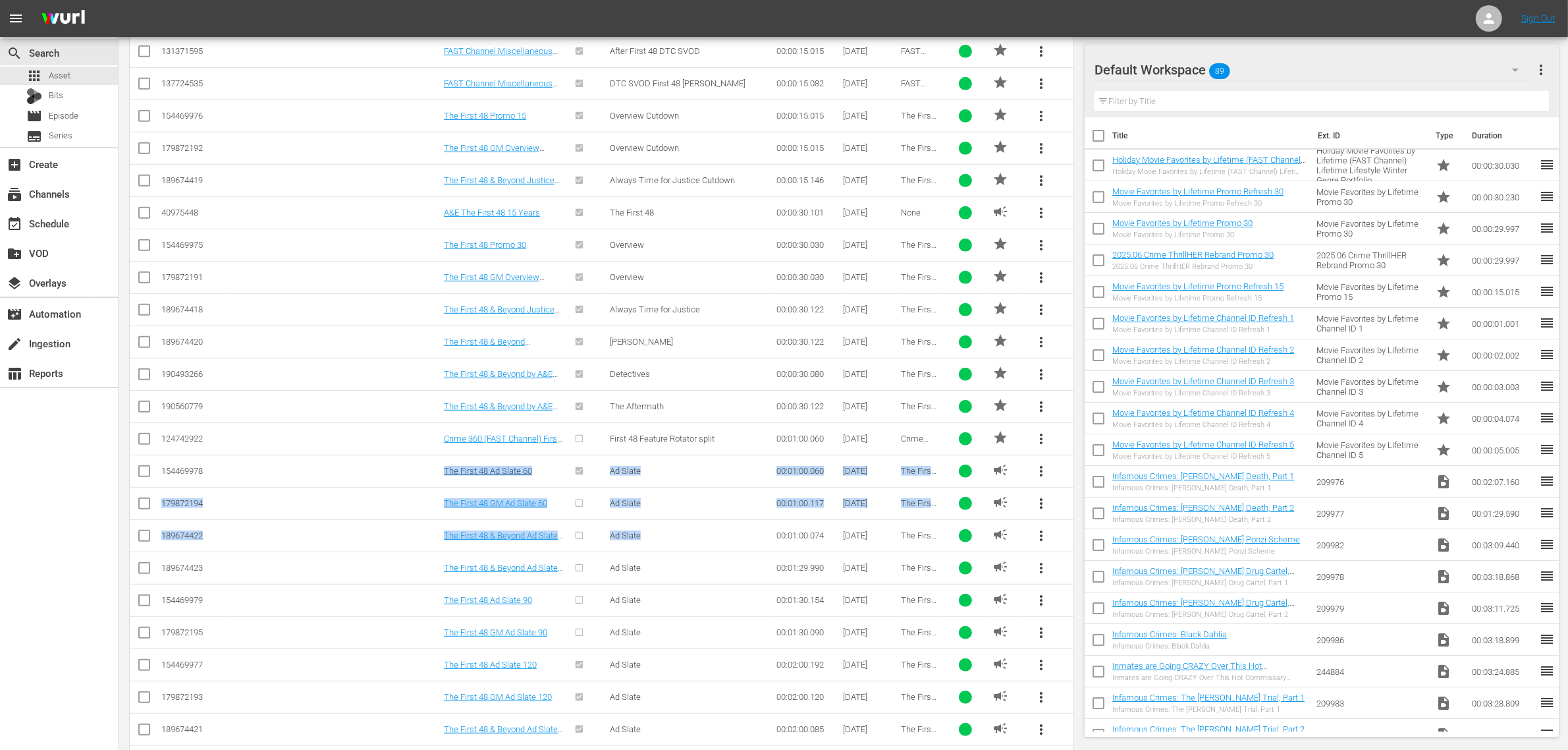
drag, startPoint x: 666, startPoint y: 544, endPoint x: 445, endPoint y: 472, distance: 232.4
click at [445, 472] on tbody "153191828 The First 48 Channel ID 1 Channel ID 00:00:01.109 [DATE] The First 48…" at bounding box center [602, 213] width 944 height 1323
